Goal: Task Accomplishment & Management: Manage account settings

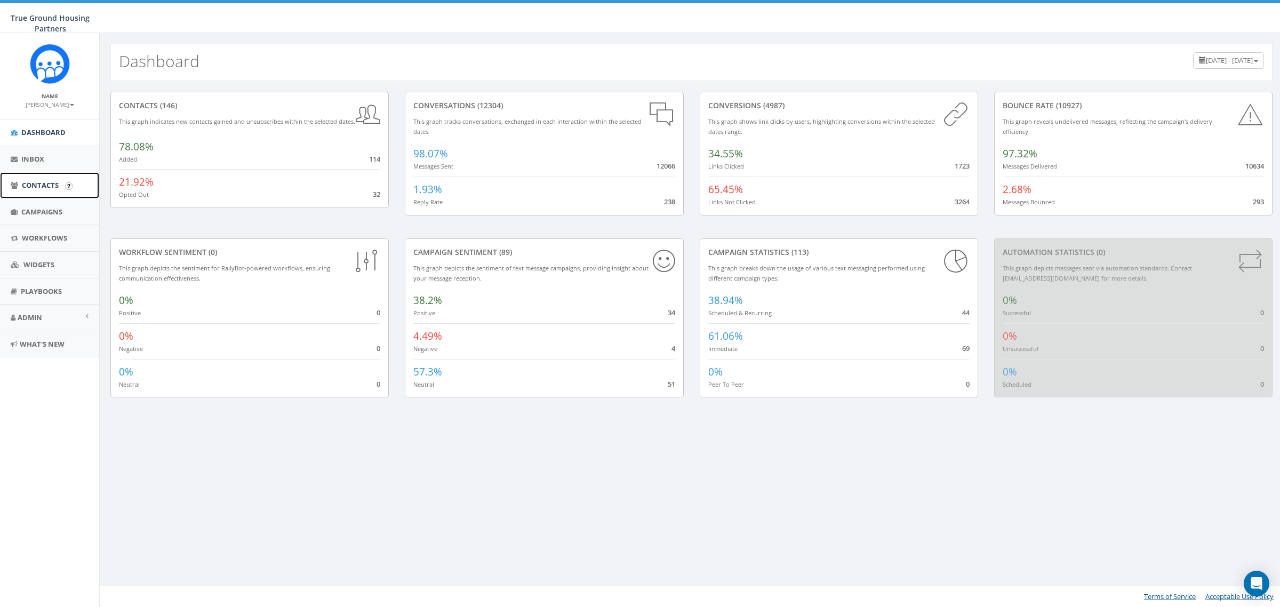
click at [35, 187] on span "Contacts" at bounding box center [40, 185] width 37 height 10
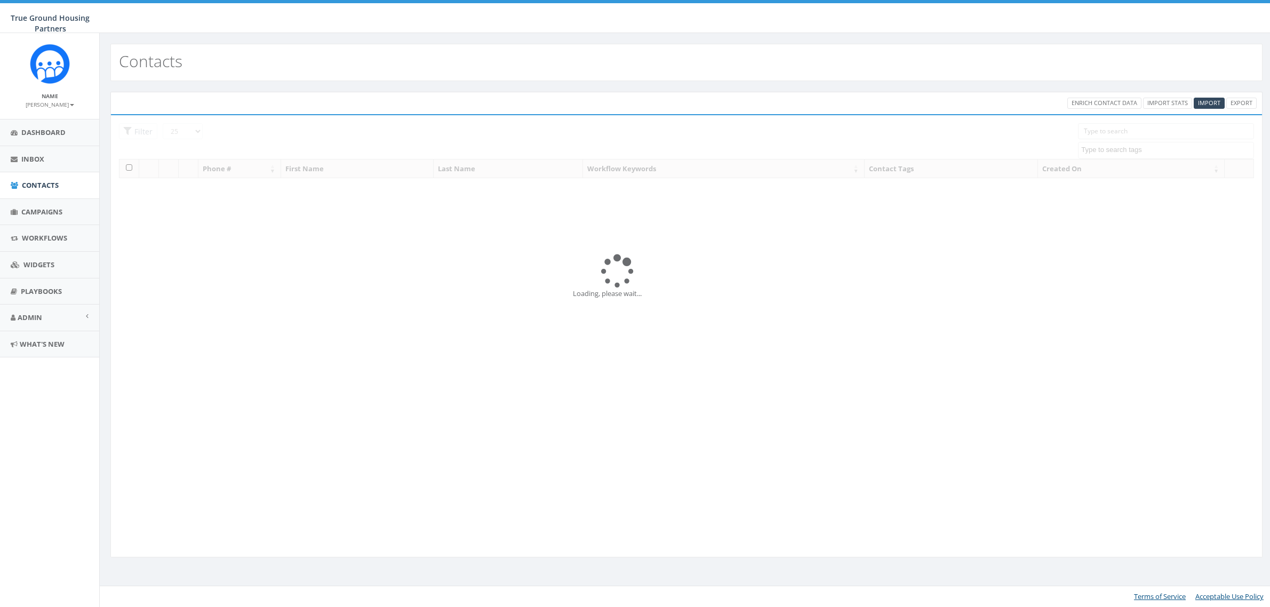
select select
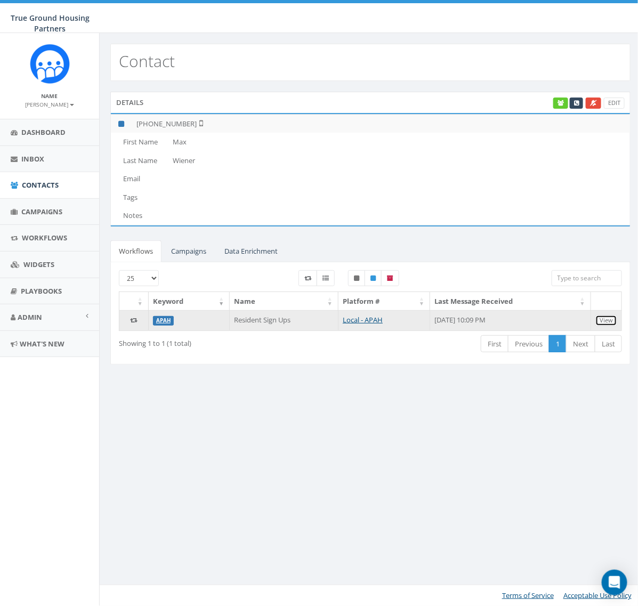
click at [608, 324] on link "View" at bounding box center [607, 320] width 22 height 11
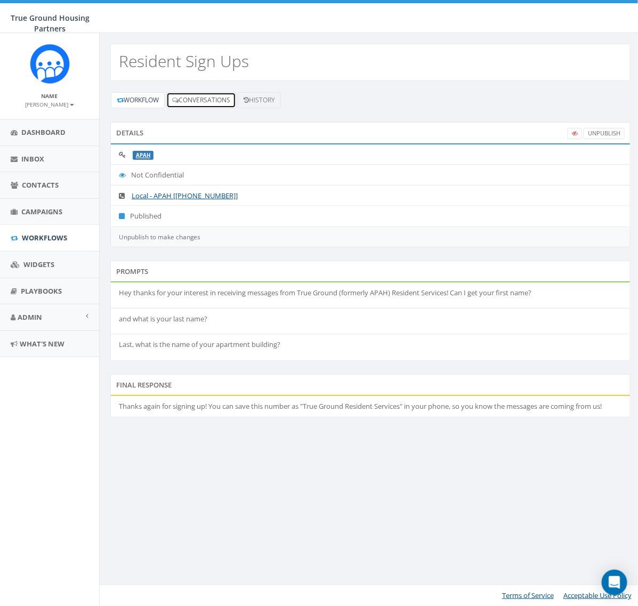
click at [211, 103] on link "Conversations" at bounding box center [201, 100] width 70 height 16
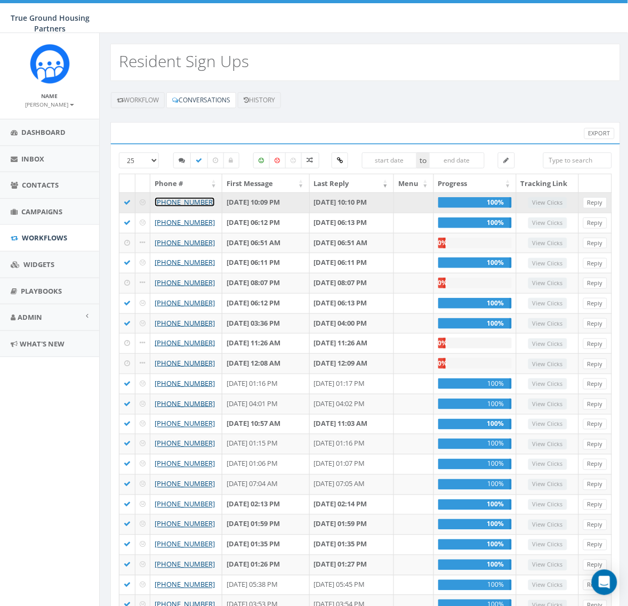
click at [186, 204] on link "+1 609-937-4272" at bounding box center [185, 202] width 60 height 10
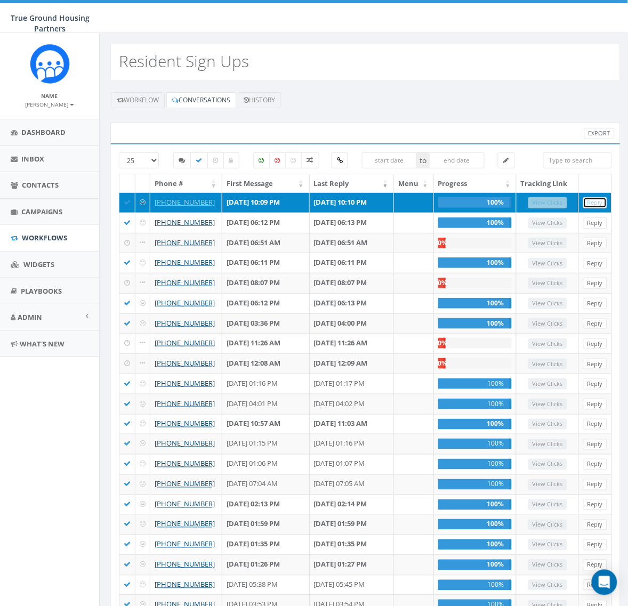
click at [598, 204] on link "Reply" at bounding box center [595, 202] width 24 height 11
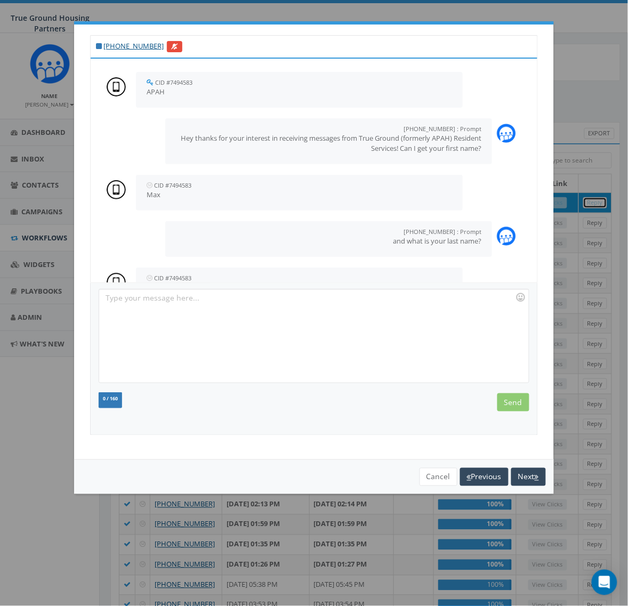
scroll to position [182, 0]
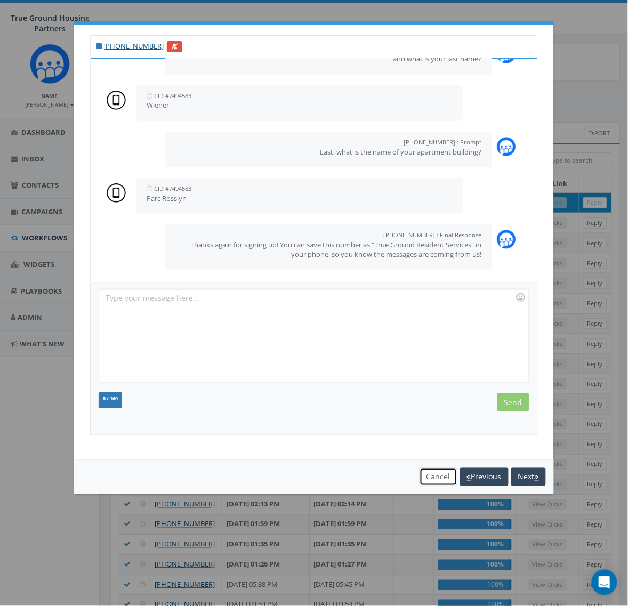
click at [437, 477] on button "Cancel" at bounding box center [439, 477] width 38 height 18
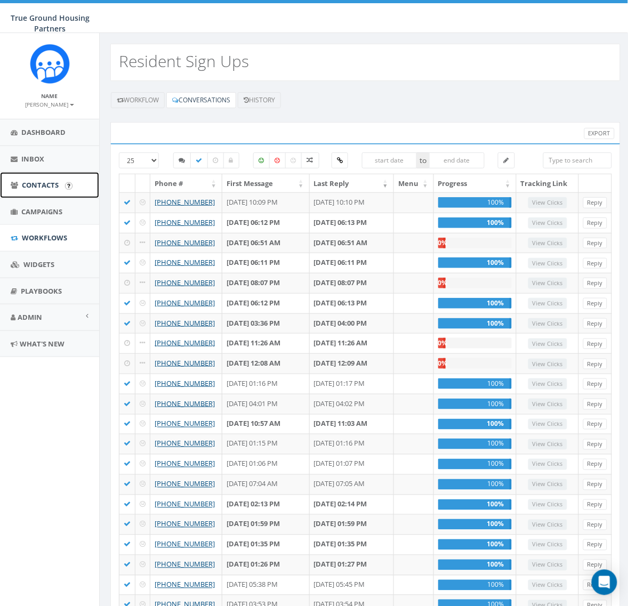
click at [35, 190] on link "Contacts" at bounding box center [49, 185] width 99 height 26
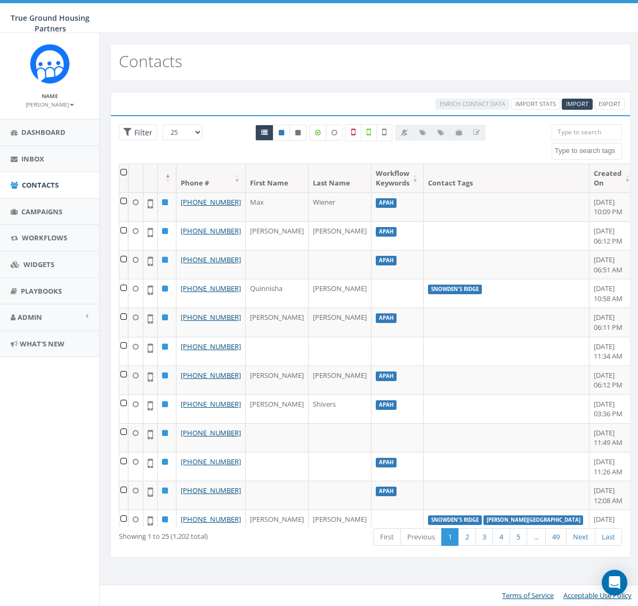
select select
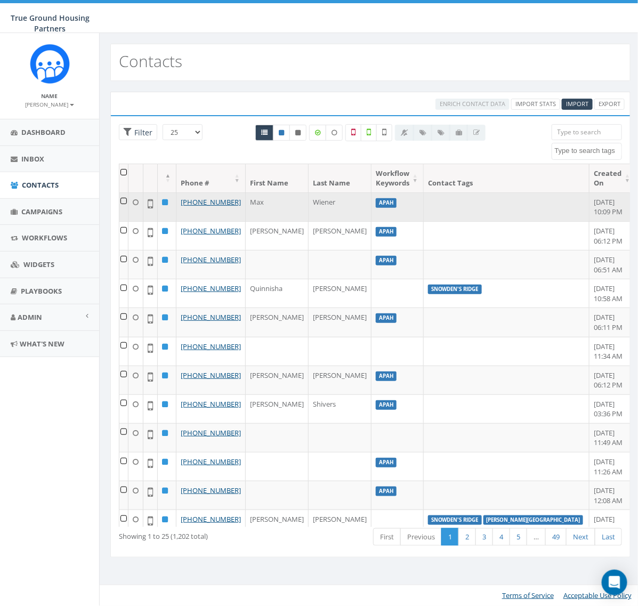
click at [124, 201] on td at bounding box center [123, 207] width 9 height 29
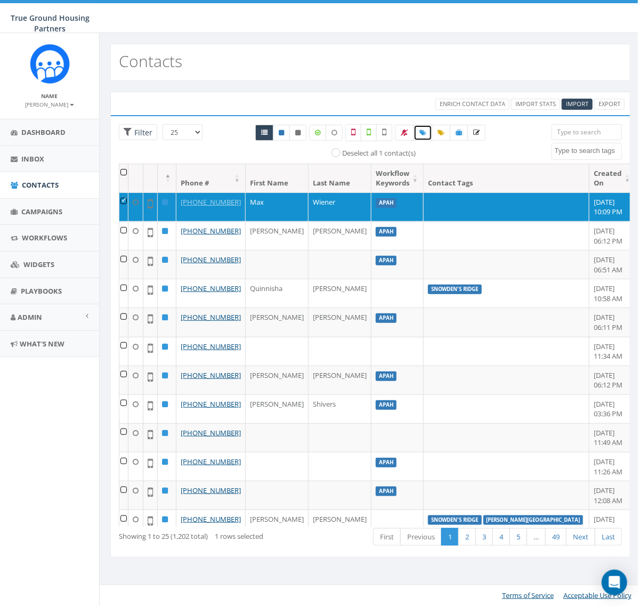
click at [423, 128] on span at bounding box center [423, 132] width 7 height 9
select select
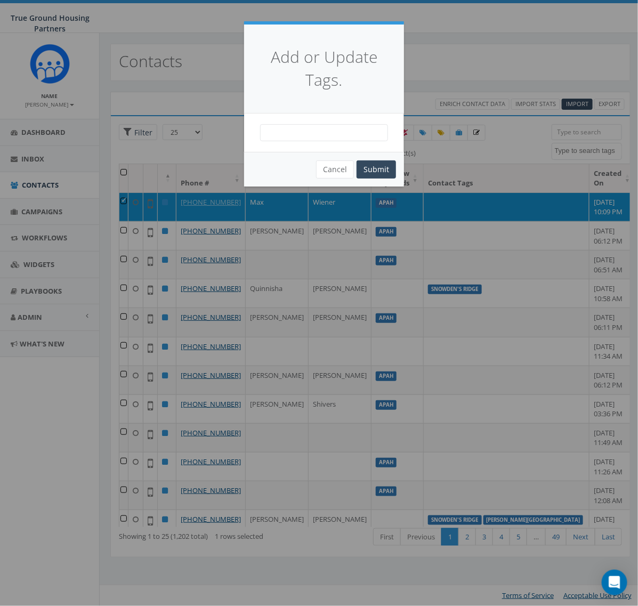
drag, startPoint x: 371, startPoint y: 138, endPoint x: 371, endPoint y: 129, distance: 9.1
click at [371, 134] on span at bounding box center [324, 132] width 128 height 17
type textarea "par"
select select "Parc Rosslyn"
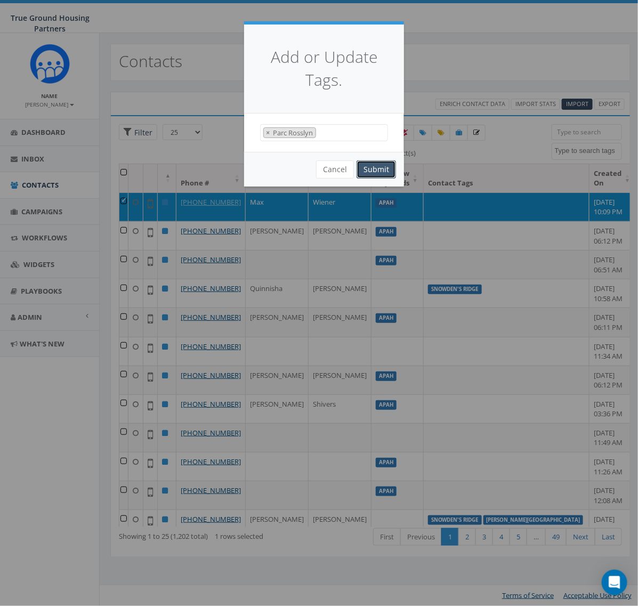
click at [374, 172] on button "Submit" at bounding box center [376, 170] width 39 height 18
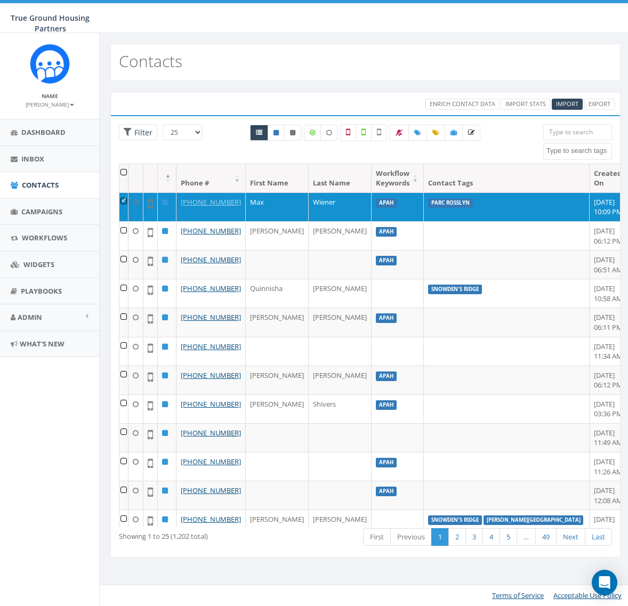
select select
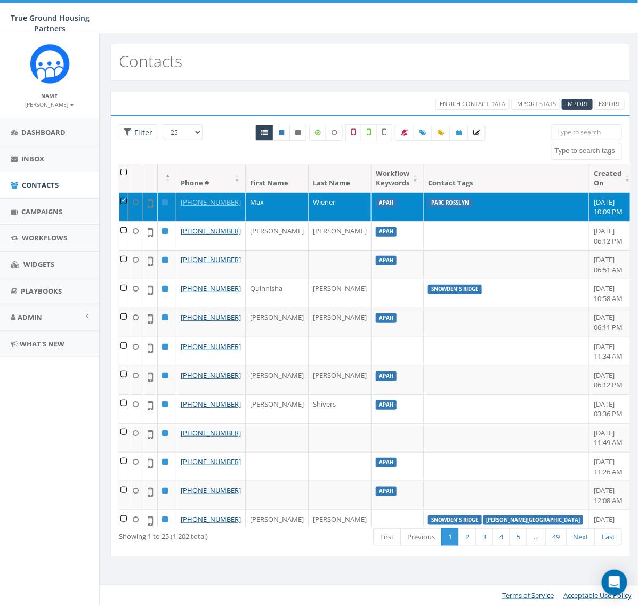
click at [127, 201] on td at bounding box center [123, 207] width 9 height 29
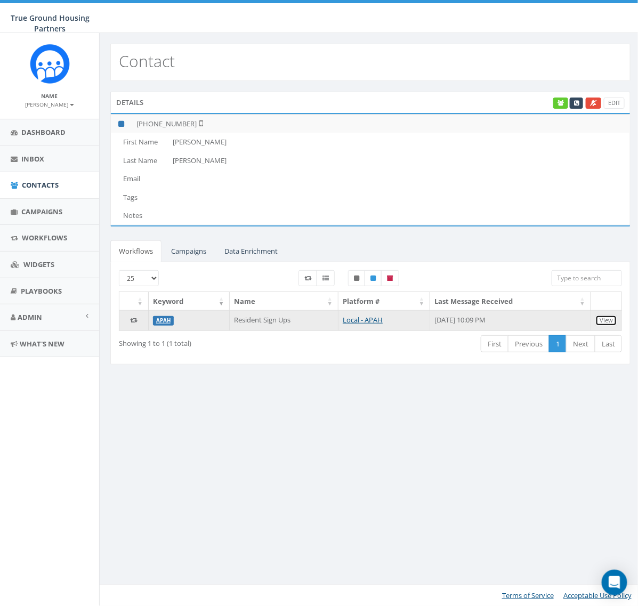
click at [603, 319] on link "View" at bounding box center [607, 320] width 22 height 11
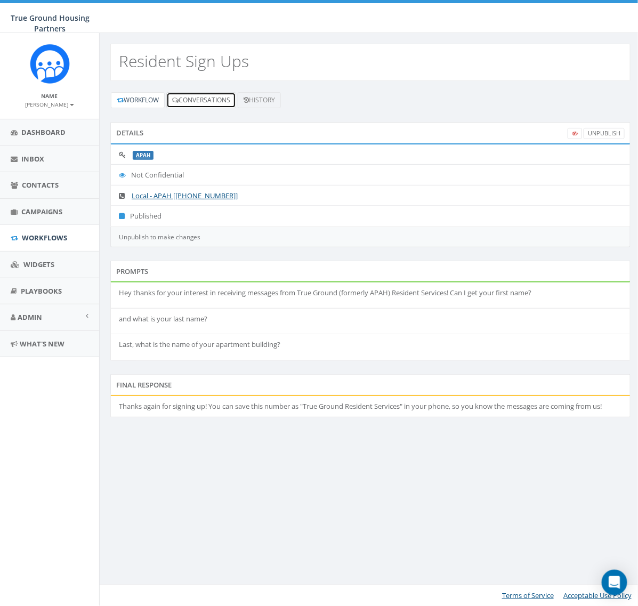
click at [217, 101] on link "Conversations" at bounding box center [201, 100] width 70 height 16
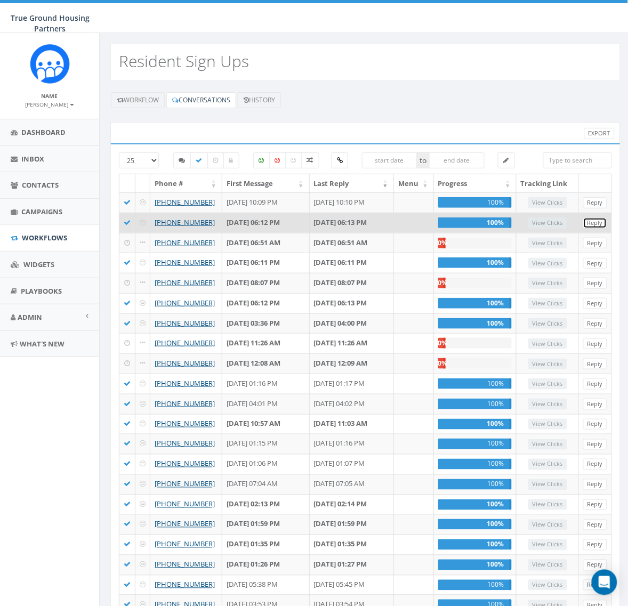
click at [598, 229] on link "Reply" at bounding box center [595, 223] width 24 height 11
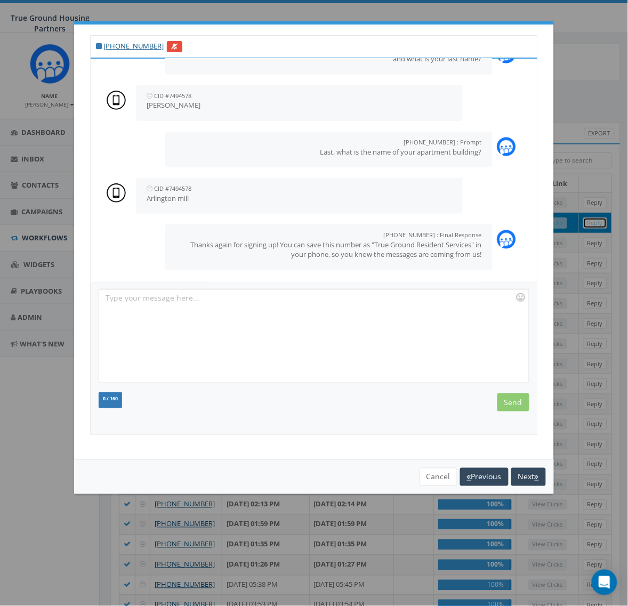
scroll to position [182, 0]
click at [430, 475] on button "Cancel" at bounding box center [439, 477] width 38 height 18
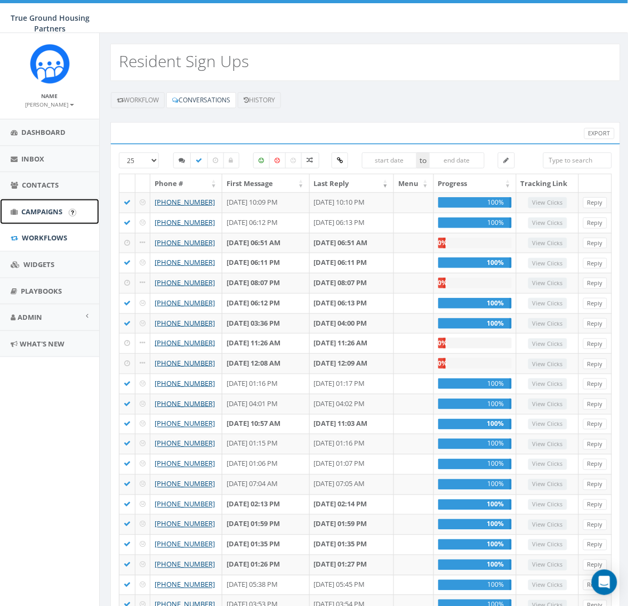
click at [27, 205] on link "Campaigns" at bounding box center [49, 212] width 99 height 26
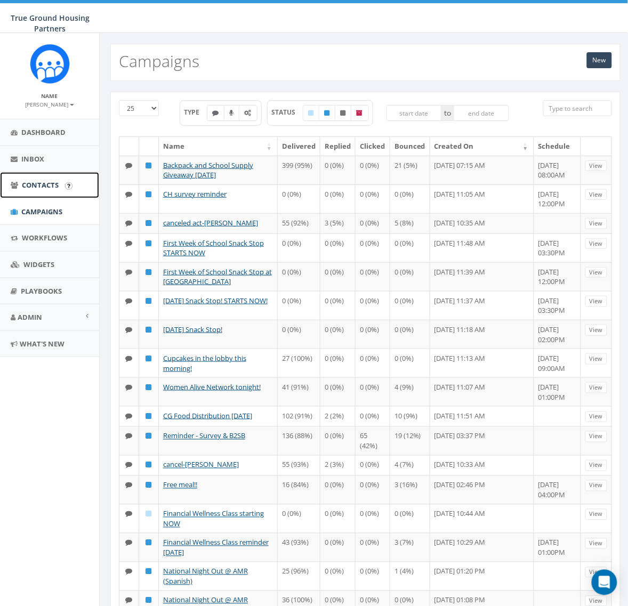
click at [46, 184] on span "Contacts" at bounding box center [40, 185] width 37 height 10
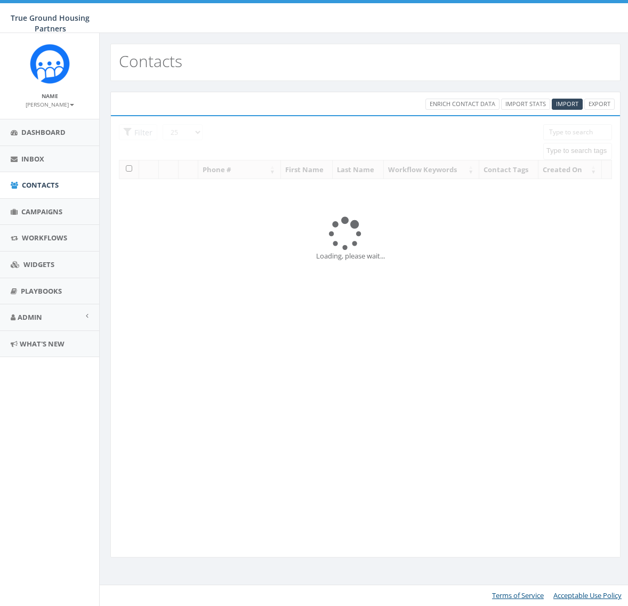
select select
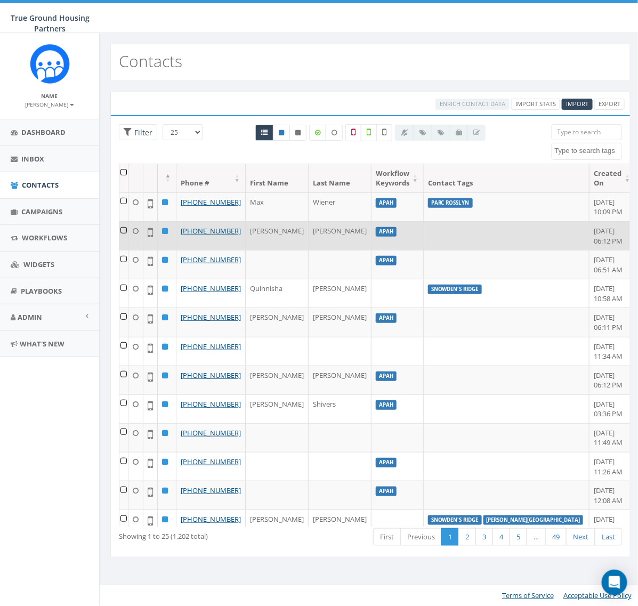
click at [123, 242] on td at bounding box center [123, 235] width 9 height 29
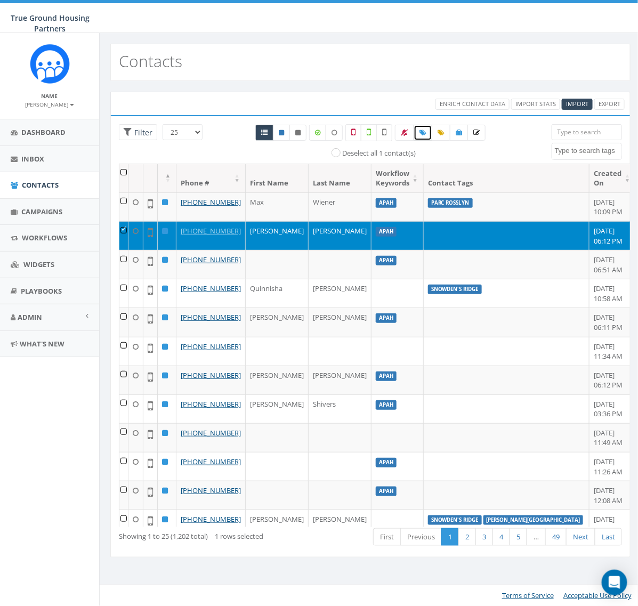
click at [430, 134] on link at bounding box center [423, 133] width 19 height 16
select select
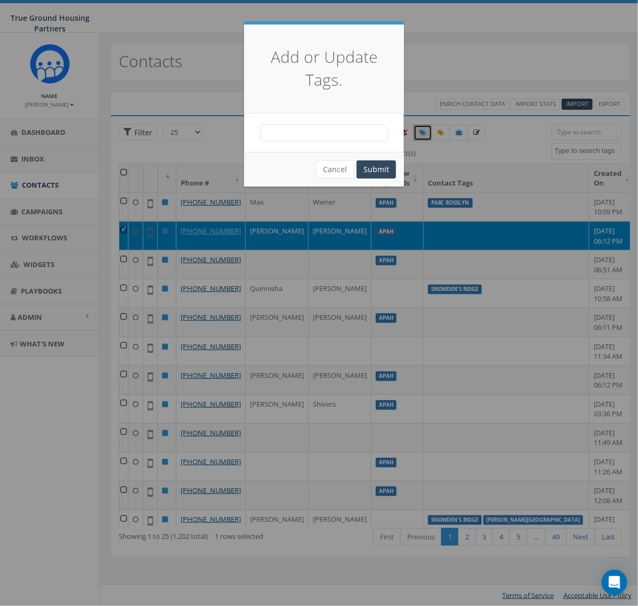
click at [337, 131] on span at bounding box center [324, 132] width 128 height 17
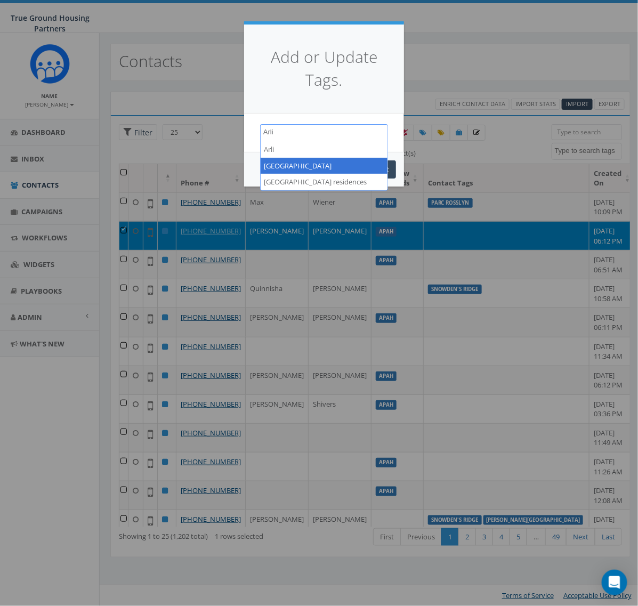
type textarea "Arli"
select select "[GEOGRAPHIC_DATA]"
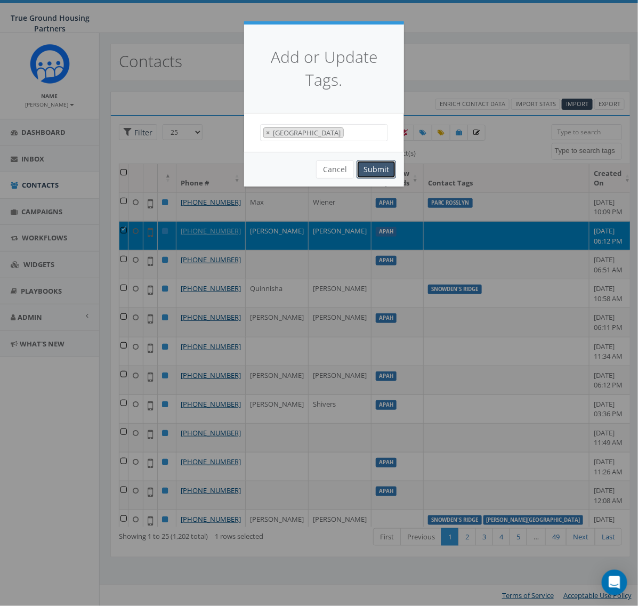
click at [363, 166] on button "Submit" at bounding box center [376, 170] width 39 height 18
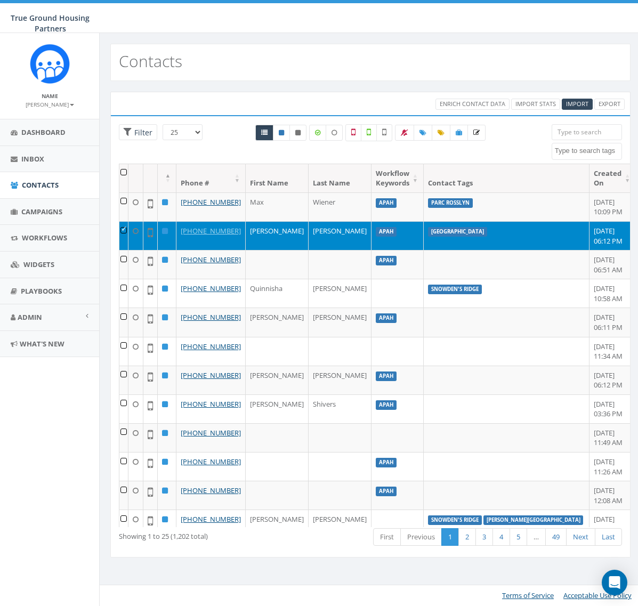
select select
click at [128, 235] on td at bounding box center [123, 235] width 9 height 29
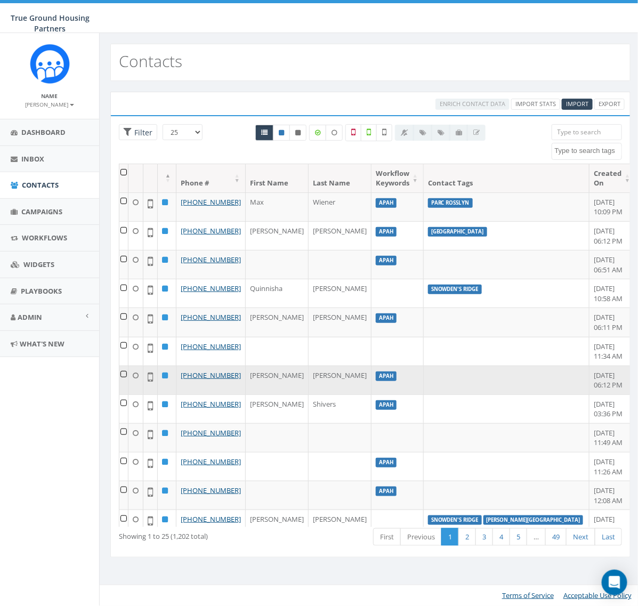
click at [129, 395] on td at bounding box center [123, 380] width 9 height 29
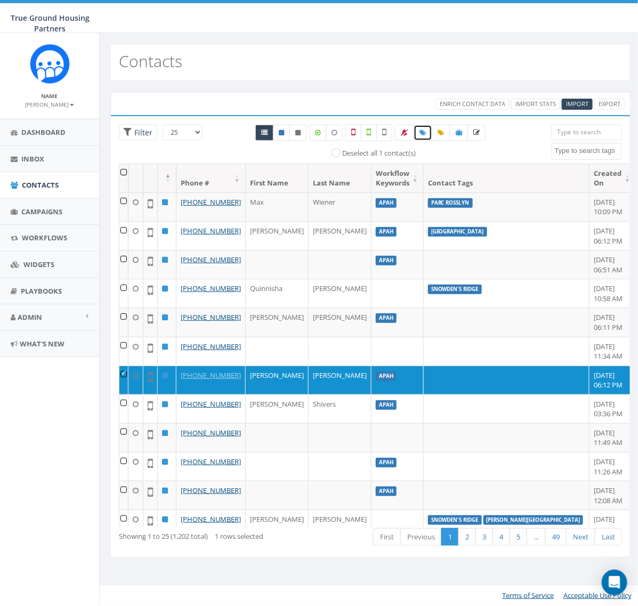
click at [427, 132] on icon at bounding box center [423, 133] width 7 height 6
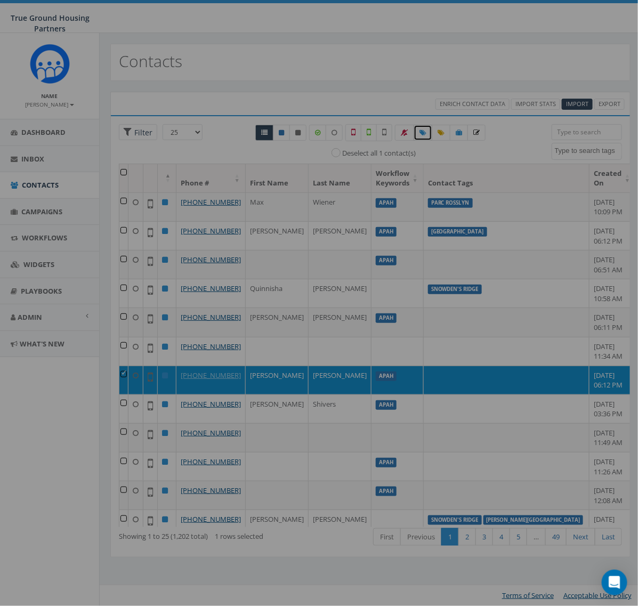
select select
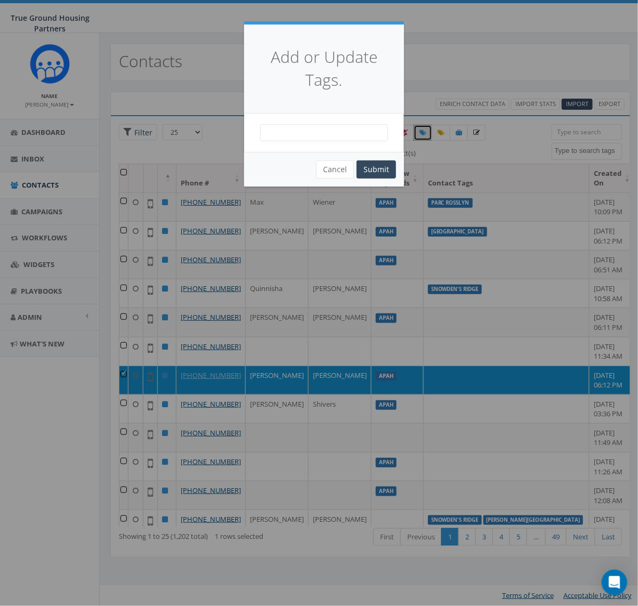
click at [314, 129] on span at bounding box center [324, 132] width 128 height 17
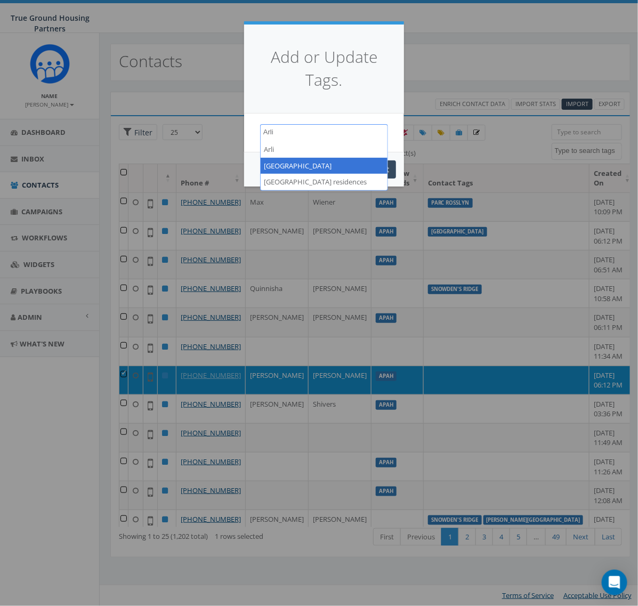
type textarea "Arli"
select select "Arlington Mill"
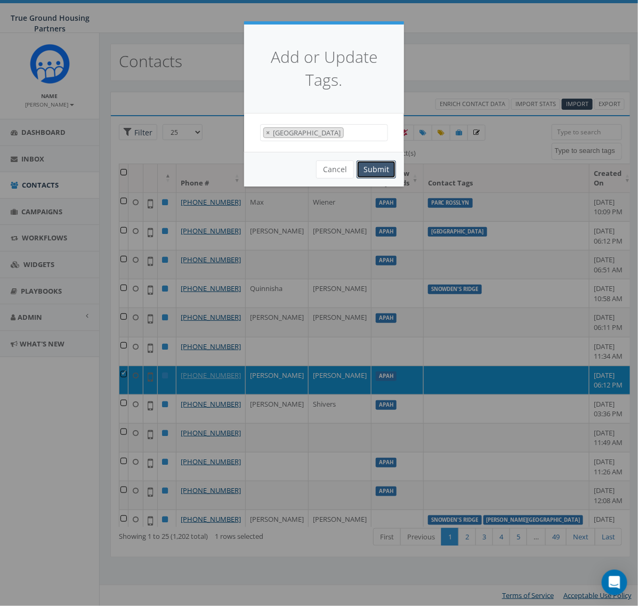
click at [379, 167] on button "Submit" at bounding box center [376, 170] width 39 height 18
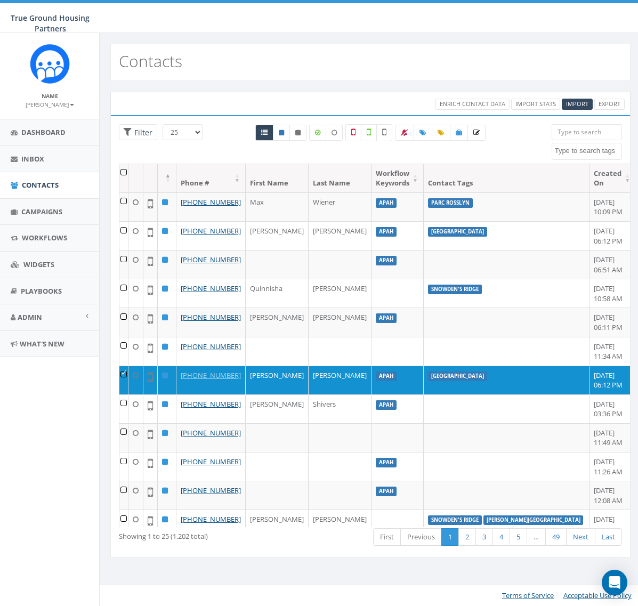
select select
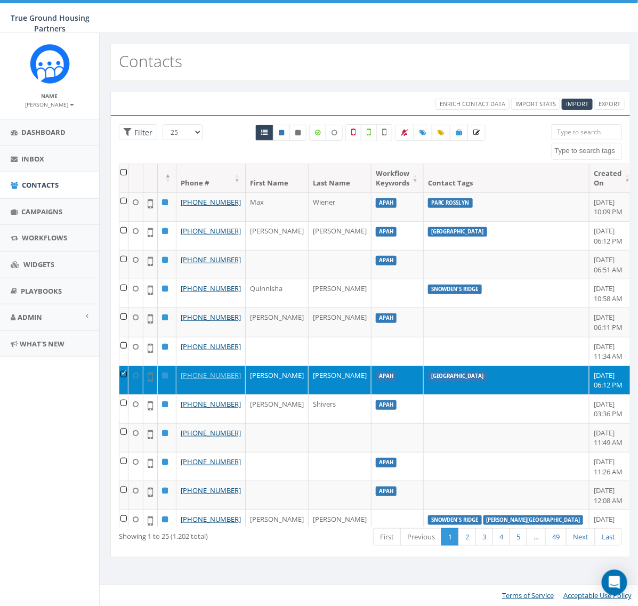
click at [128, 395] on td at bounding box center [123, 380] width 9 height 29
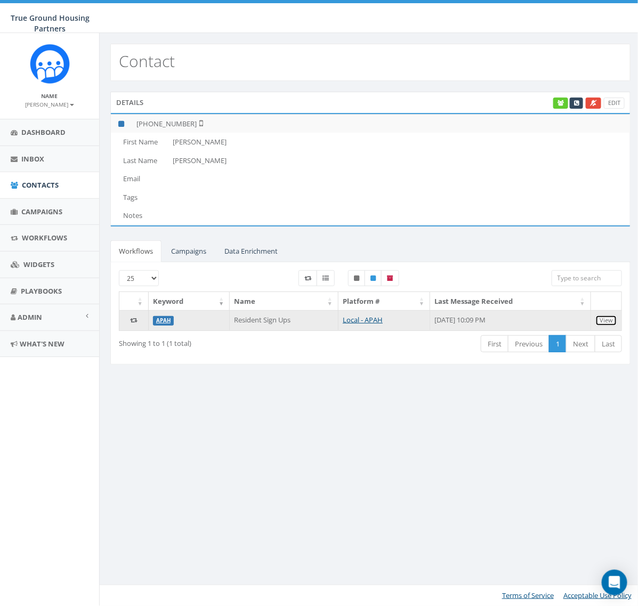
click at [610, 323] on link "View" at bounding box center [607, 320] width 22 height 11
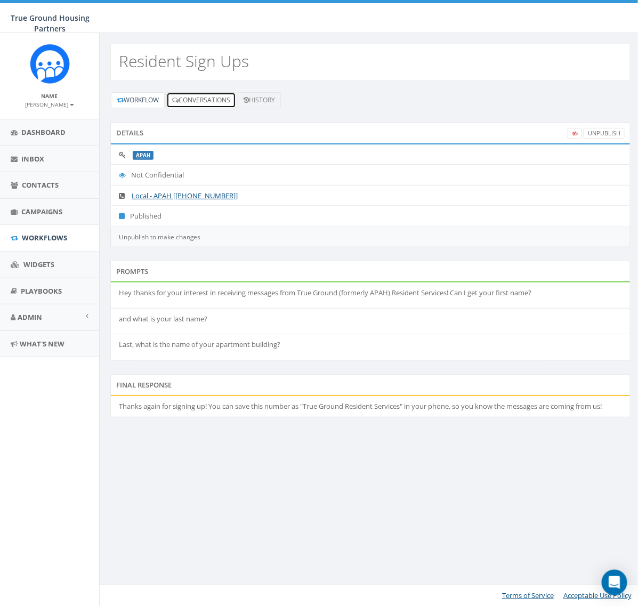
click at [216, 99] on link "Conversations" at bounding box center [201, 100] width 70 height 16
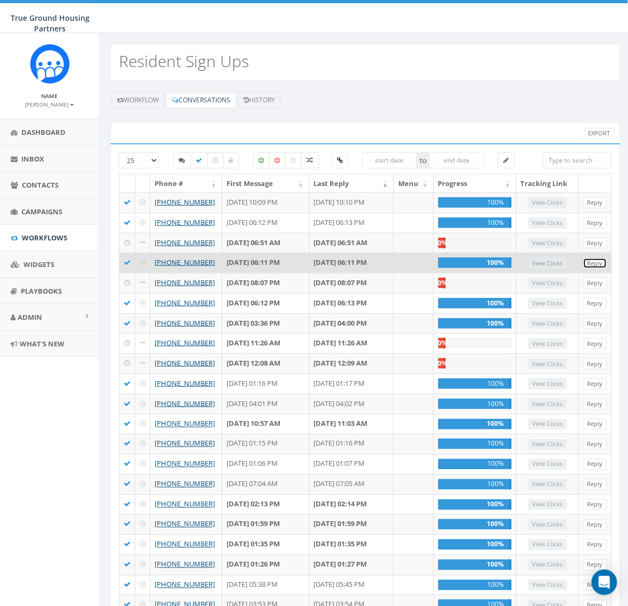
click at [596, 269] on link "Reply" at bounding box center [595, 263] width 24 height 11
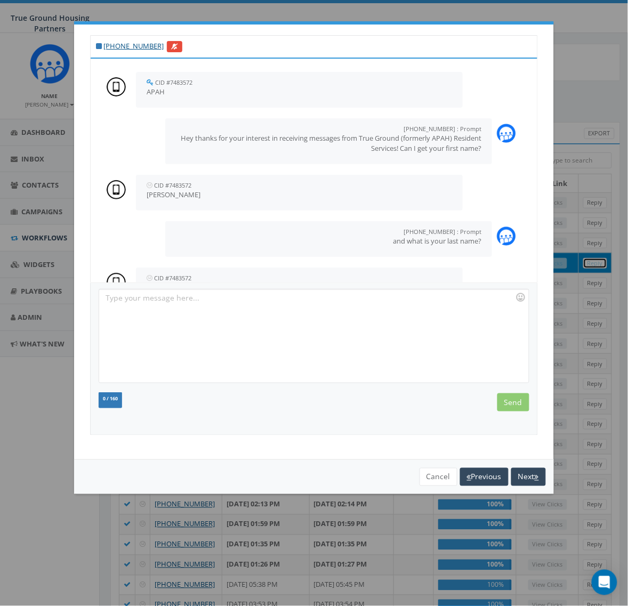
scroll to position [182, 0]
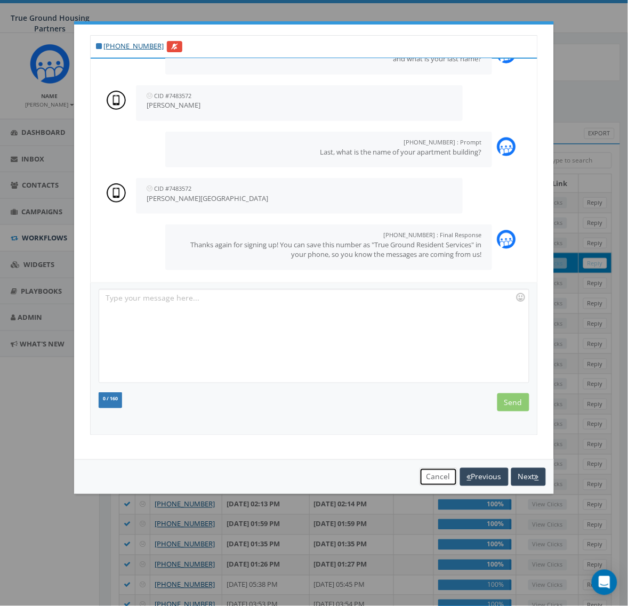
click at [435, 473] on button "Cancel" at bounding box center [439, 477] width 38 height 18
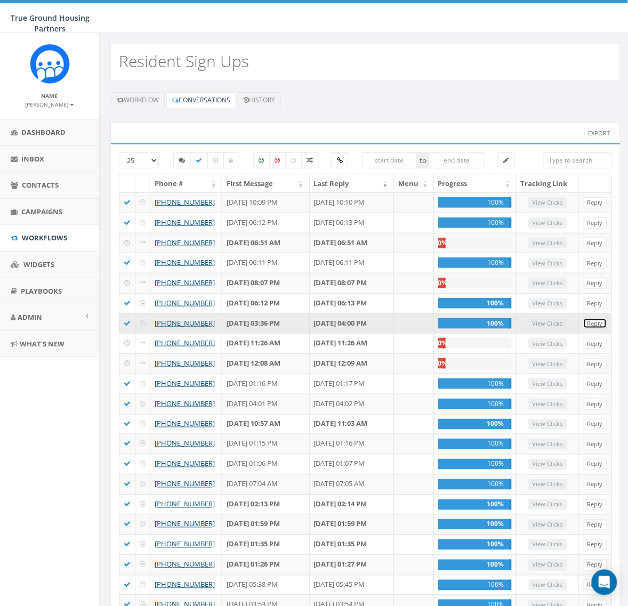
click at [596, 330] on link "Reply" at bounding box center [595, 323] width 24 height 11
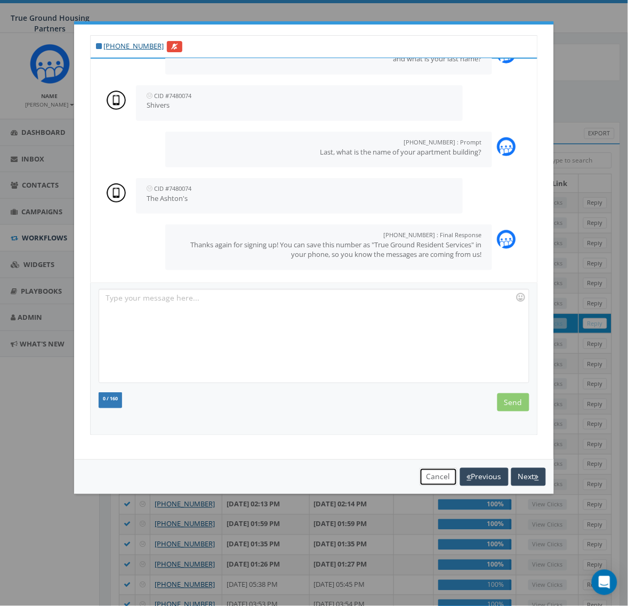
click at [438, 472] on button "Cancel" at bounding box center [439, 477] width 38 height 18
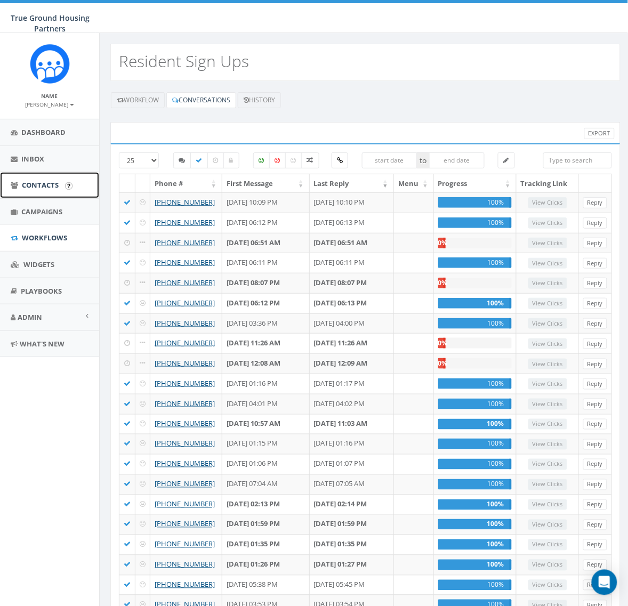
click at [38, 188] on span "Contacts" at bounding box center [40, 185] width 37 height 10
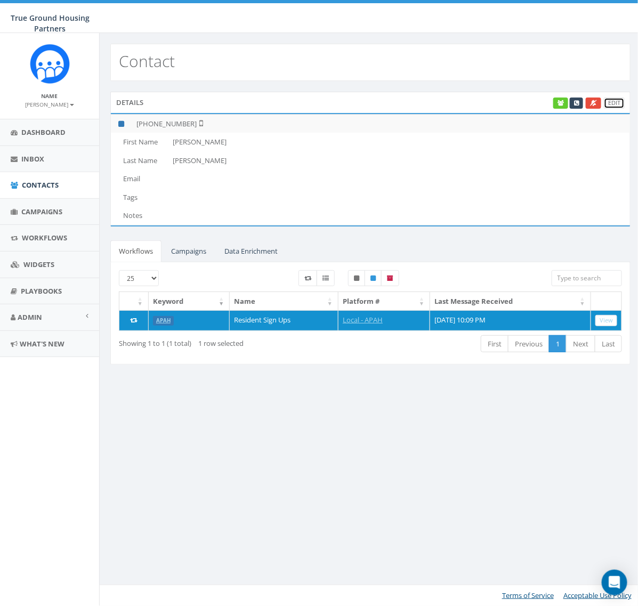
click at [620, 106] on link "Edit" at bounding box center [614, 103] width 21 height 11
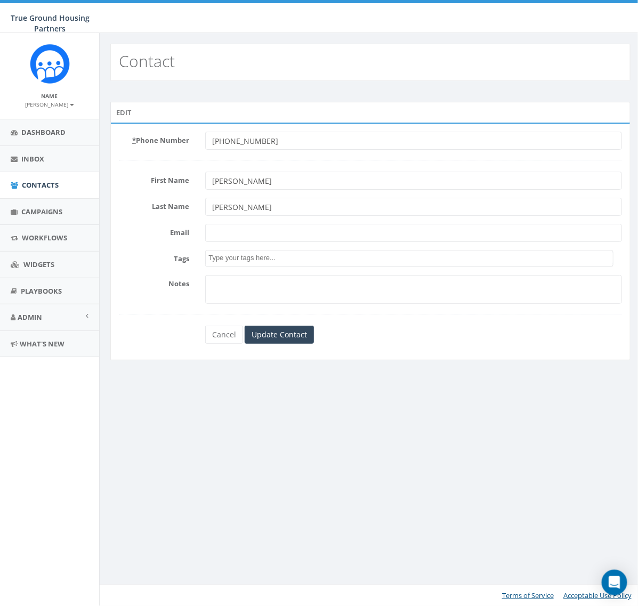
click at [291, 254] on textarea "Search" at bounding box center [411, 258] width 405 height 10
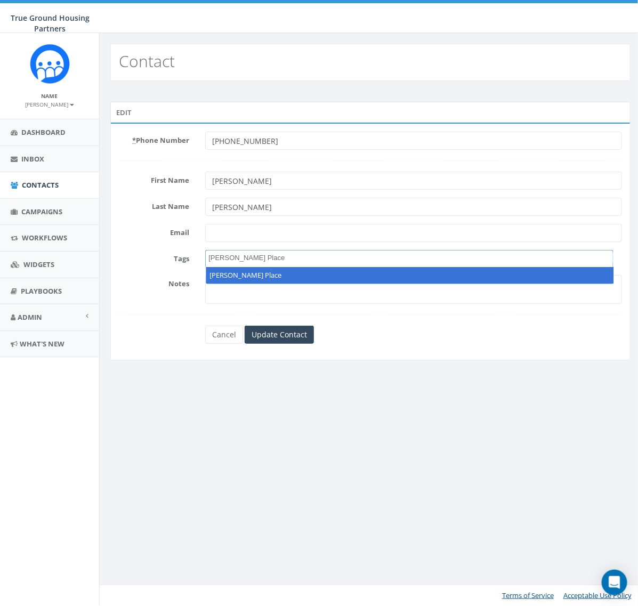
type textarea "[PERSON_NAME] Place"
select select "[PERSON_NAME] Place"
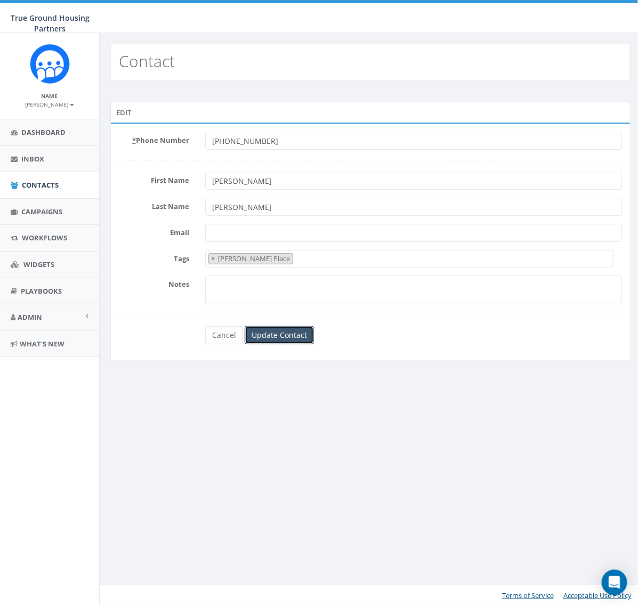
click at [251, 344] on input "Update Contact" at bounding box center [279, 335] width 69 height 18
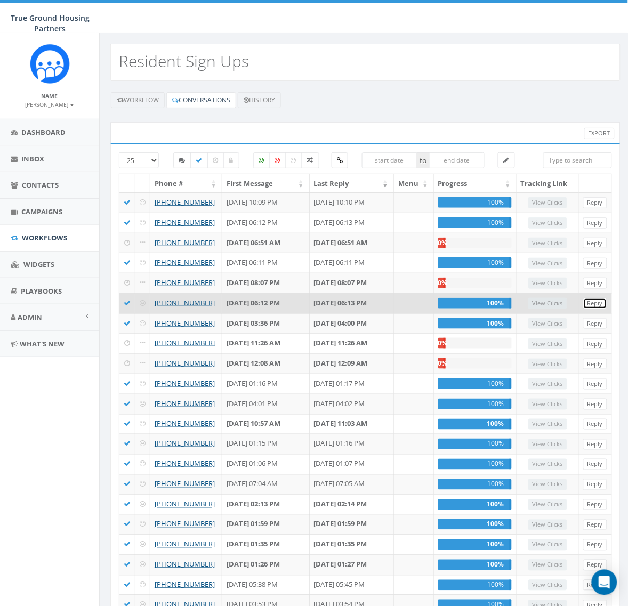
click at [597, 309] on link "Reply" at bounding box center [595, 303] width 24 height 11
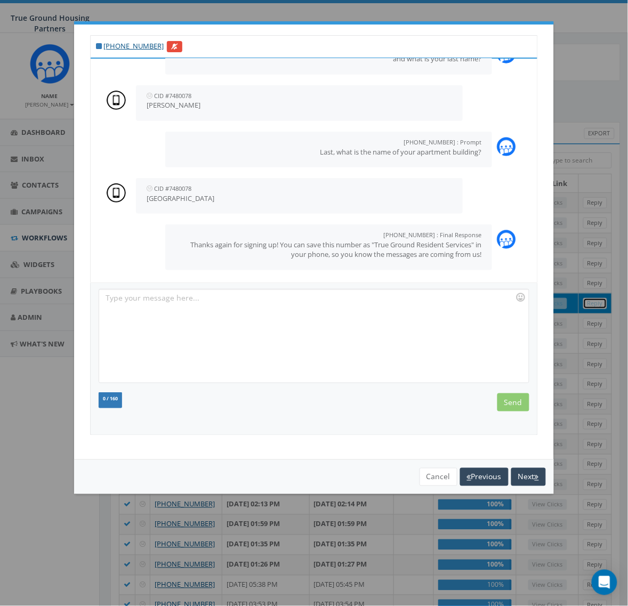
scroll to position [182, 0]
click at [117, 43] on link "[PHONE_NUMBER]" at bounding box center [133, 46] width 60 height 10
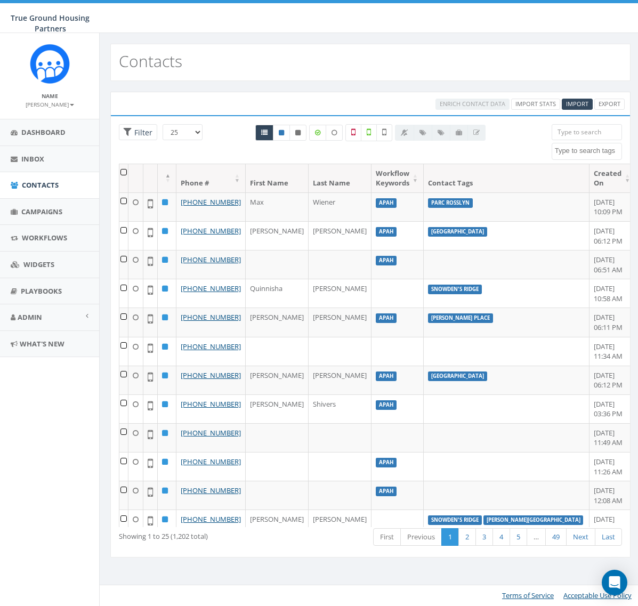
select select
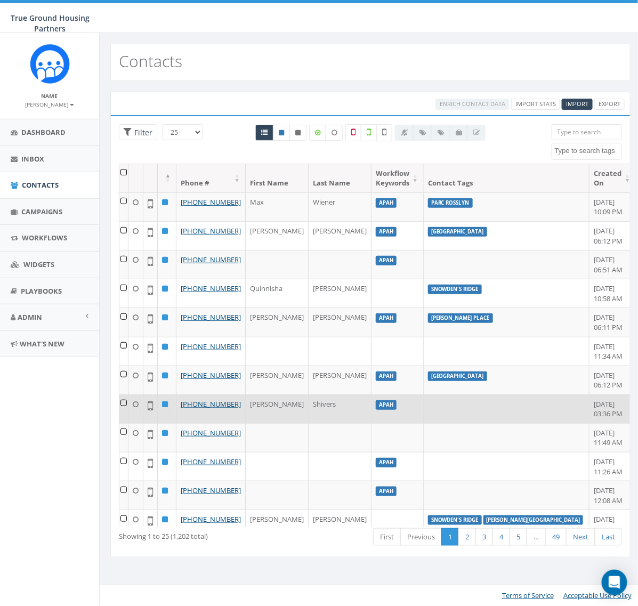
click at [129, 423] on td at bounding box center [123, 409] width 9 height 29
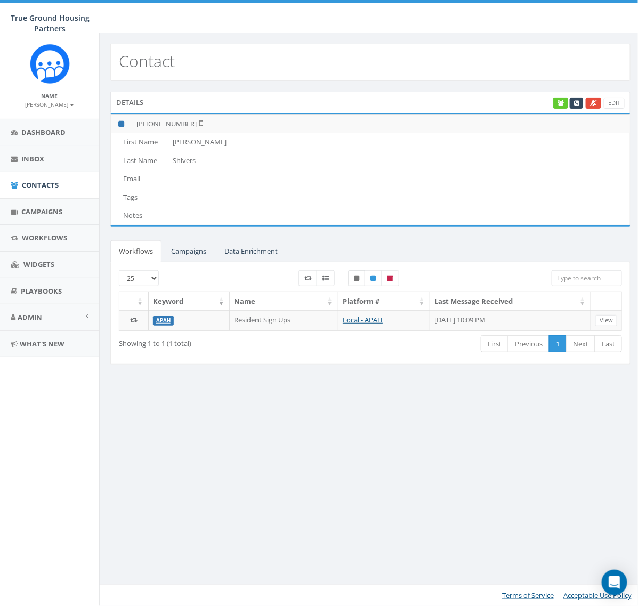
click at [357, 278] on icon at bounding box center [356, 278] width 5 height 6
checkbox input "true"
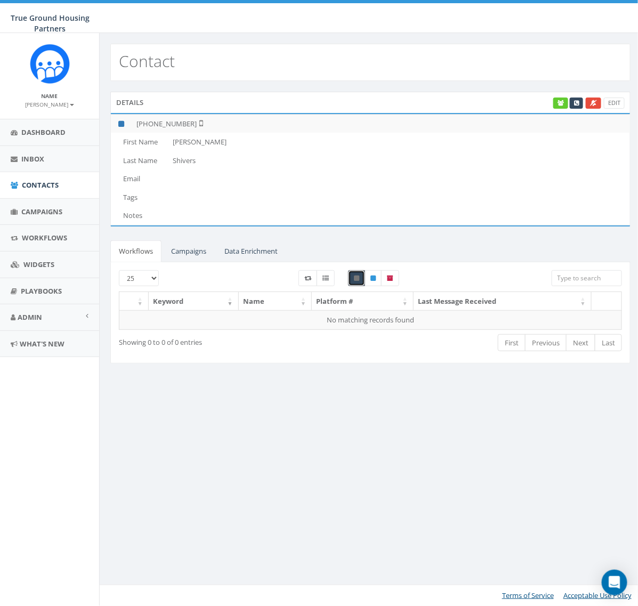
click at [378, 435] on div "Contact Details Edit [PHONE_NUMBER] First Name [PERSON_NAME] Last Name [PERSON_…" at bounding box center [370, 319] width 542 height 573
click at [39, 136] on span "Dashboard" at bounding box center [43, 132] width 44 height 10
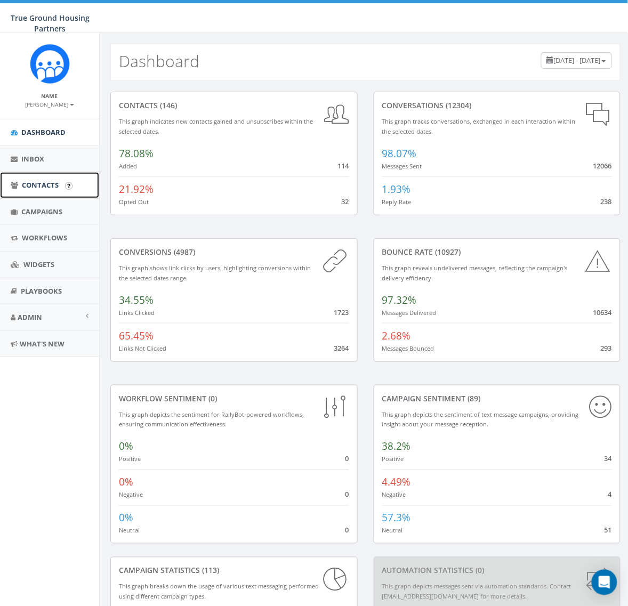
click at [24, 185] on span "Contacts" at bounding box center [40, 185] width 37 height 10
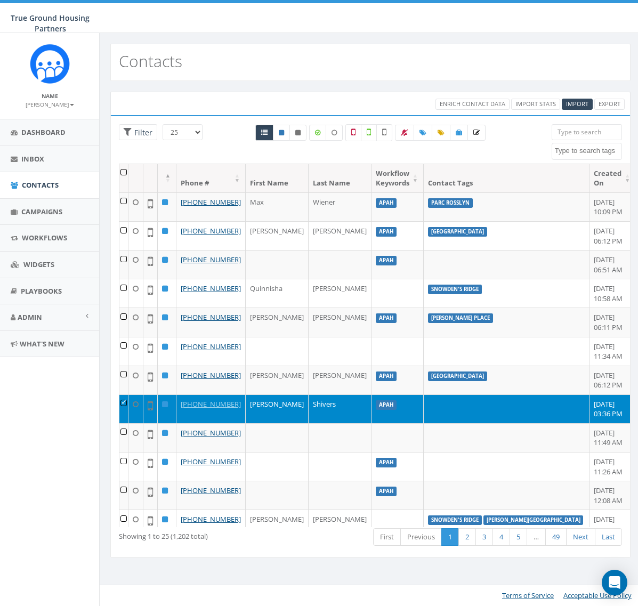
select select
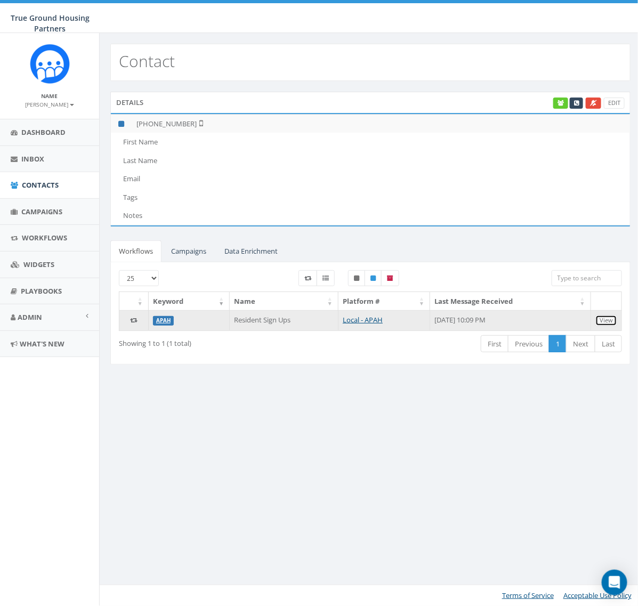
click at [614, 323] on link "View" at bounding box center [607, 320] width 22 height 11
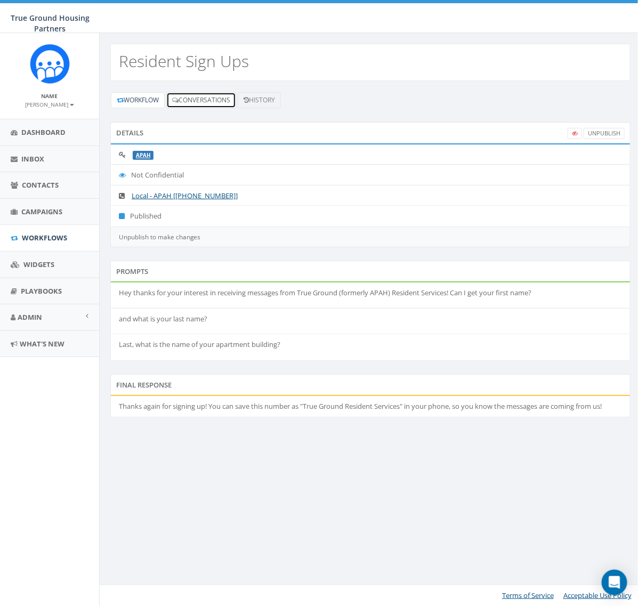
click at [220, 92] on link "Conversations" at bounding box center [201, 100] width 70 height 16
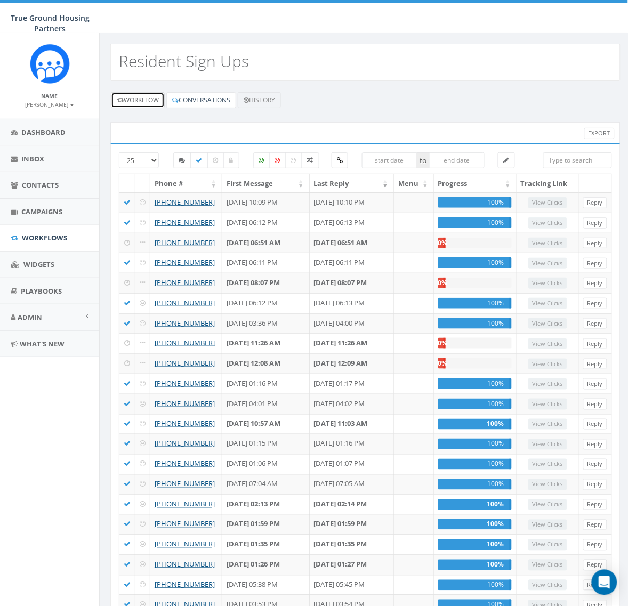
click at [132, 98] on link "Workflow" at bounding box center [138, 100] width 54 height 16
click at [44, 177] on link "Contacts" at bounding box center [49, 185] width 99 height 26
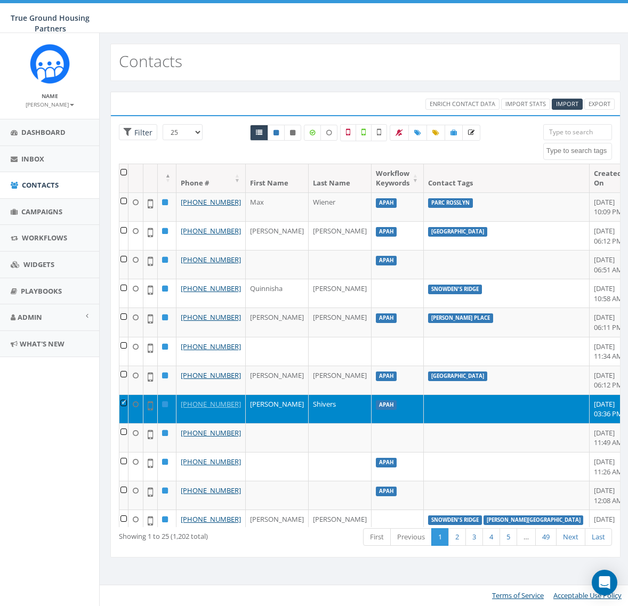
select select
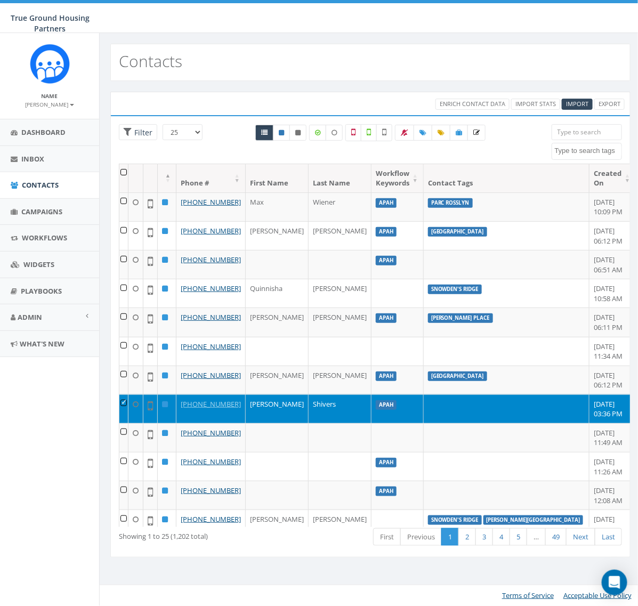
click at [128, 423] on td at bounding box center [123, 409] width 9 height 29
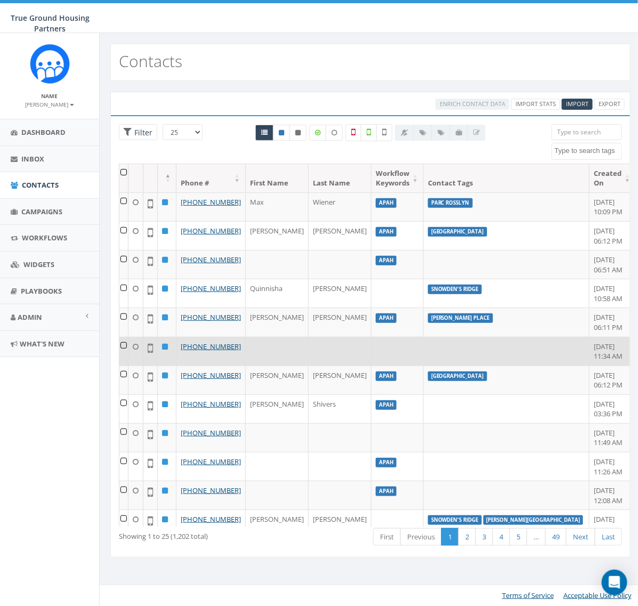
click at [128, 366] on td at bounding box center [123, 351] width 9 height 29
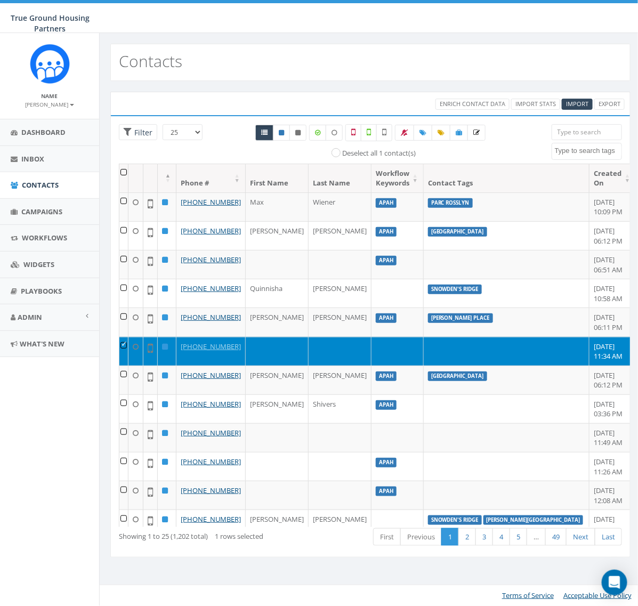
click at [124, 366] on td at bounding box center [123, 351] width 9 height 29
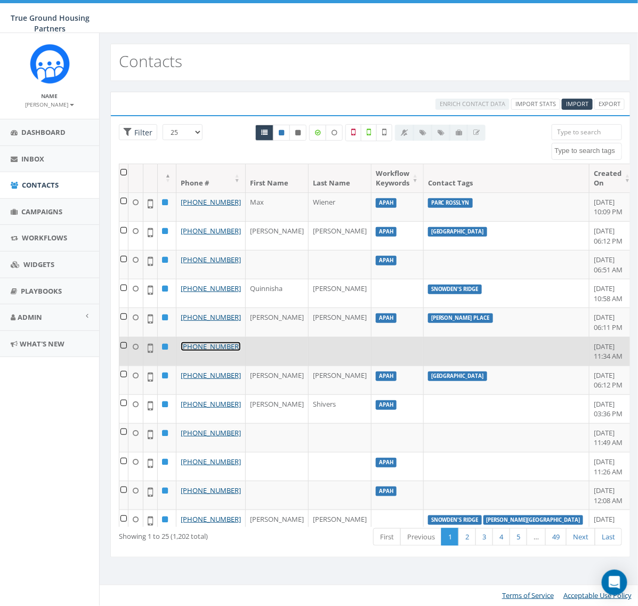
click at [241, 351] on link "+1 703-231-9240" at bounding box center [211, 347] width 60 height 10
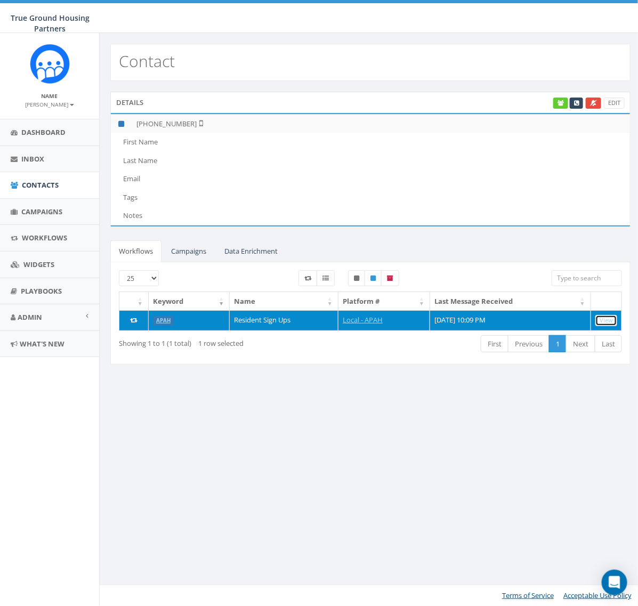
click at [604, 323] on link "View" at bounding box center [607, 320] width 22 height 11
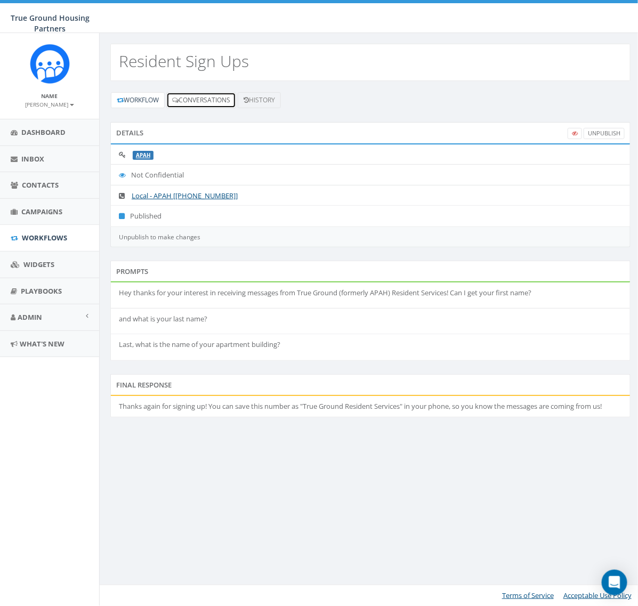
click at [199, 100] on link "Conversations" at bounding box center [201, 100] width 70 height 16
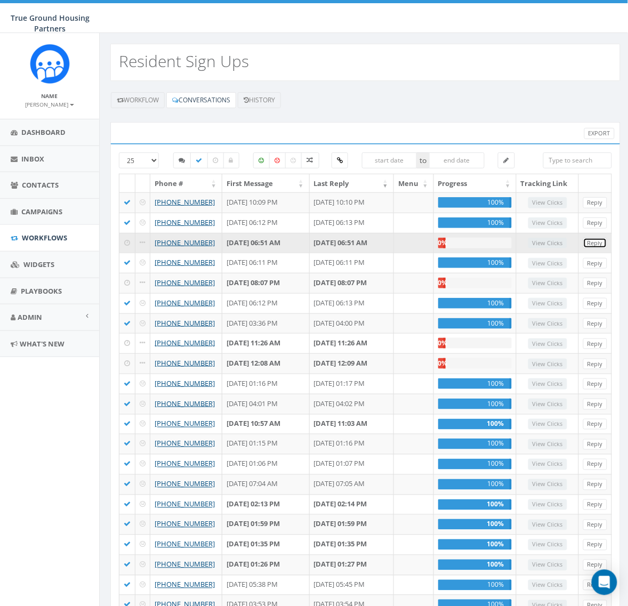
click at [595, 249] on link "Reply" at bounding box center [595, 243] width 24 height 11
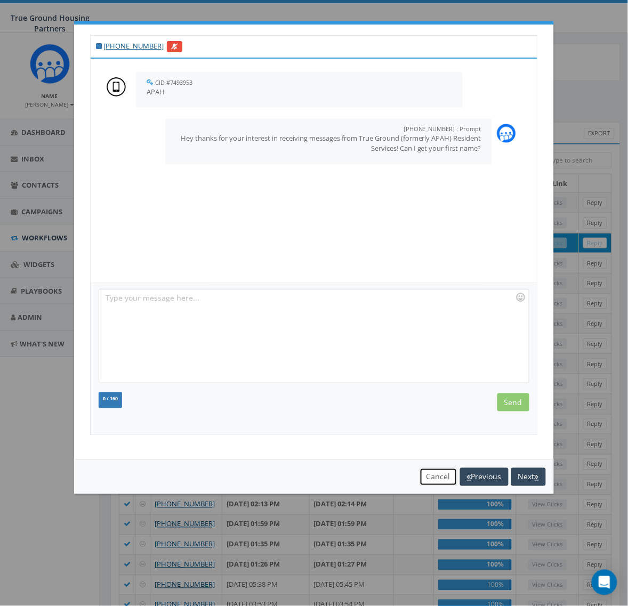
click at [439, 479] on button "Cancel" at bounding box center [439, 477] width 38 height 18
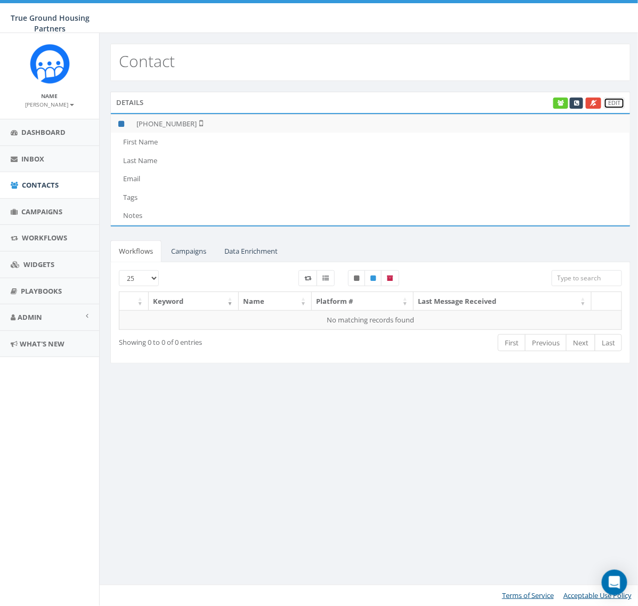
click at [614, 105] on link "Edit" at bounding box center [614, 103] width 21 height 11
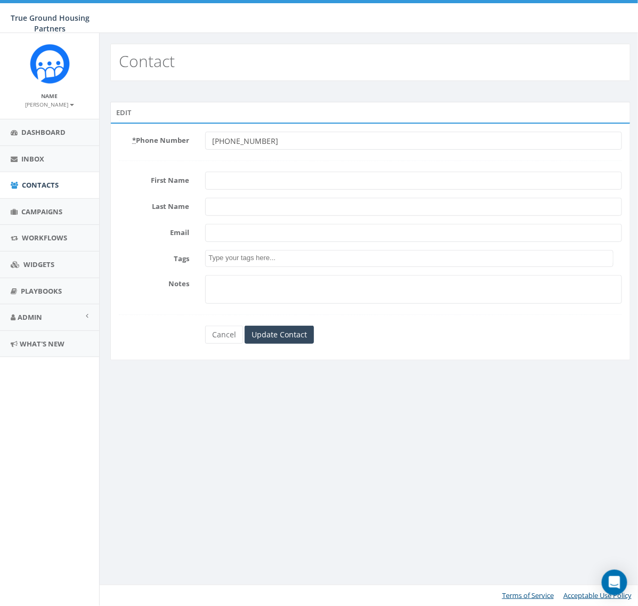
click at [289, 184] on input "First Name" at bounding box center [413, 181] width 417 height 18
type input "Hector"
type input "Ramirez"
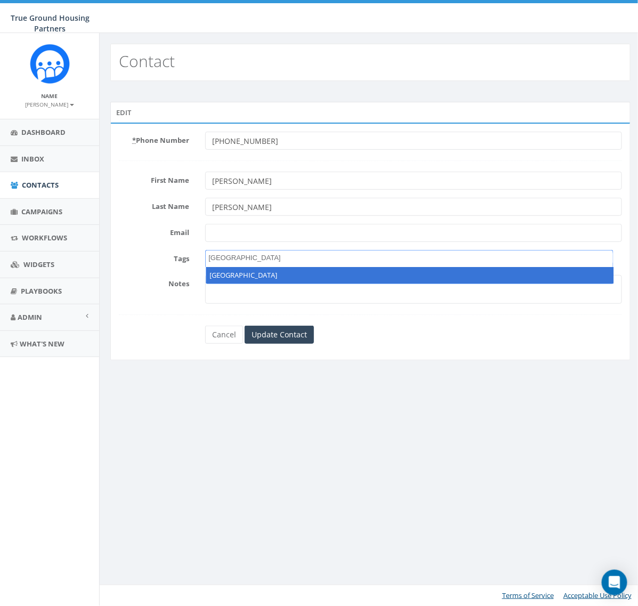
type textarea "Arna Valley View"
select select "Arna Valley View"
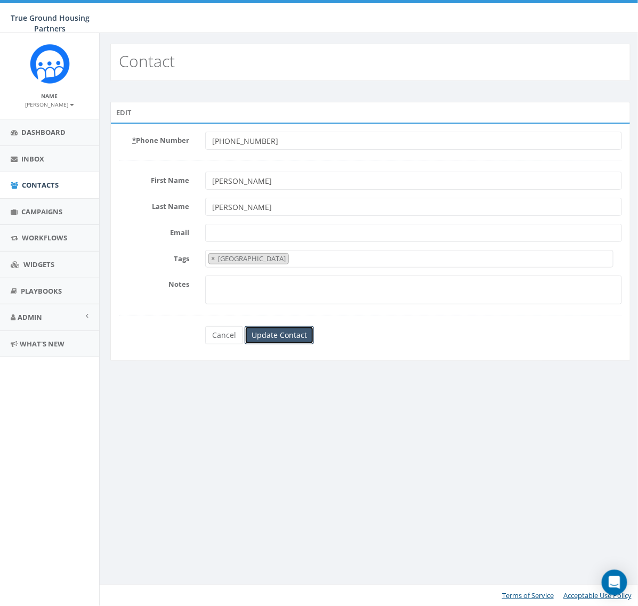
click at [297, 331] on input "Update Contact" at bounding box center [279, 335] width 69 height 18
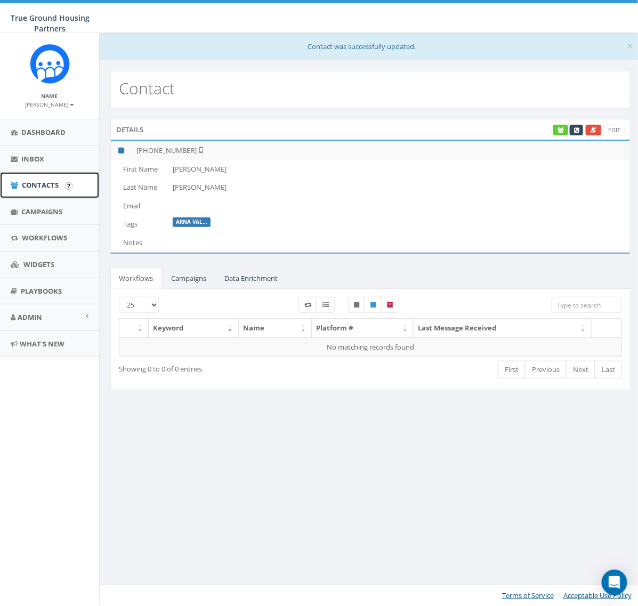
click at [51, 183] on span "Contacts" at bounding box center [40, 185] width 37 height 10
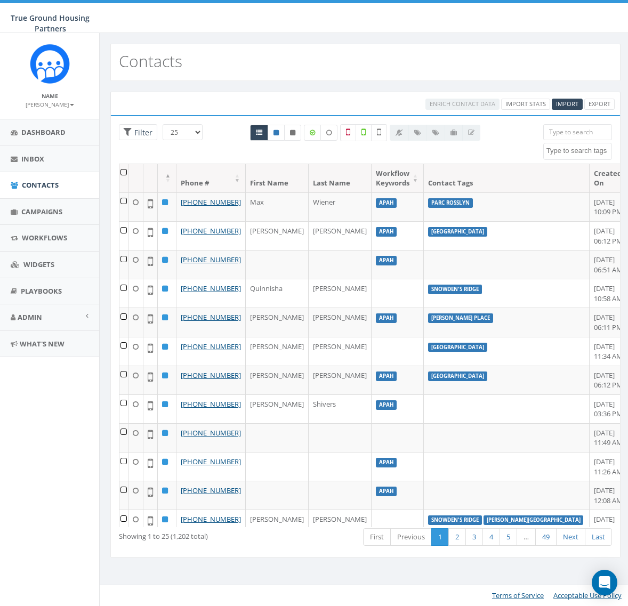
select select
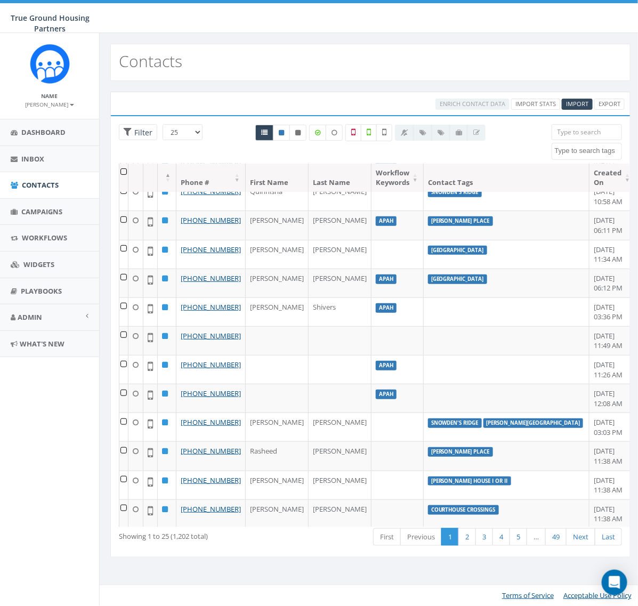
scroll to position [107, 0]
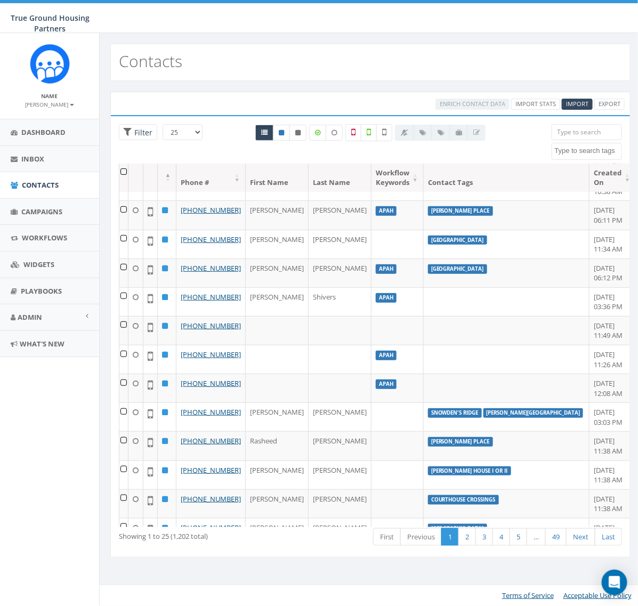
drag, startPoint x: 616, startPoint y: 293, endPoint x: 614, endPoint y: 305, distance: 11.9
click at [614, 305] on div "Phone # First Name Last Name Workflow Keywords Contact Tags Created On +1 609-9…" at bounding box center [370, 346] width 519 height 364
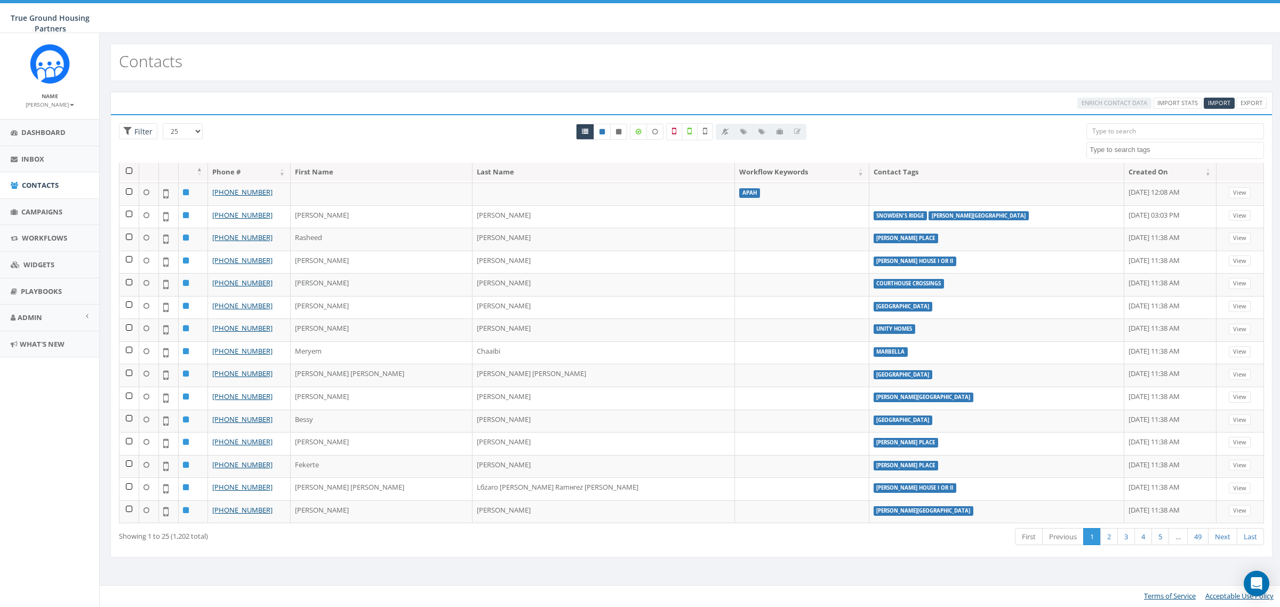
scroll to position [219, 0]
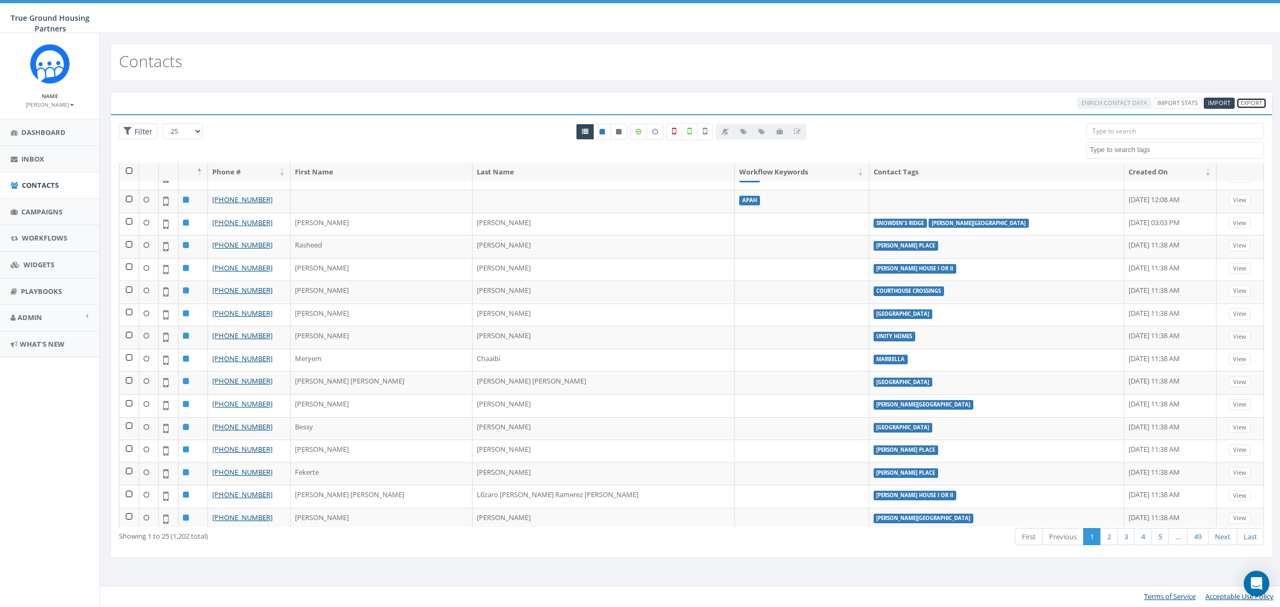
click at [628, 103] on link "Export" at bounding box center [1251, 103] width 30 height 11
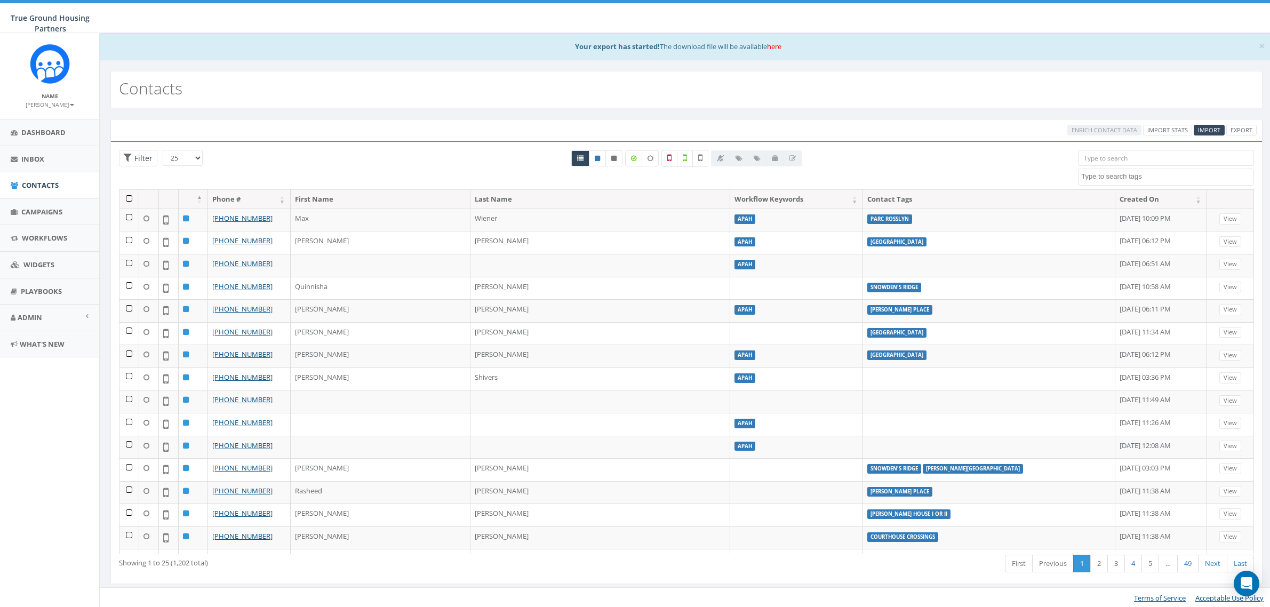
select select
click at [781, 48] on link "here" at bounding box center [774, 47] width 14 height 10
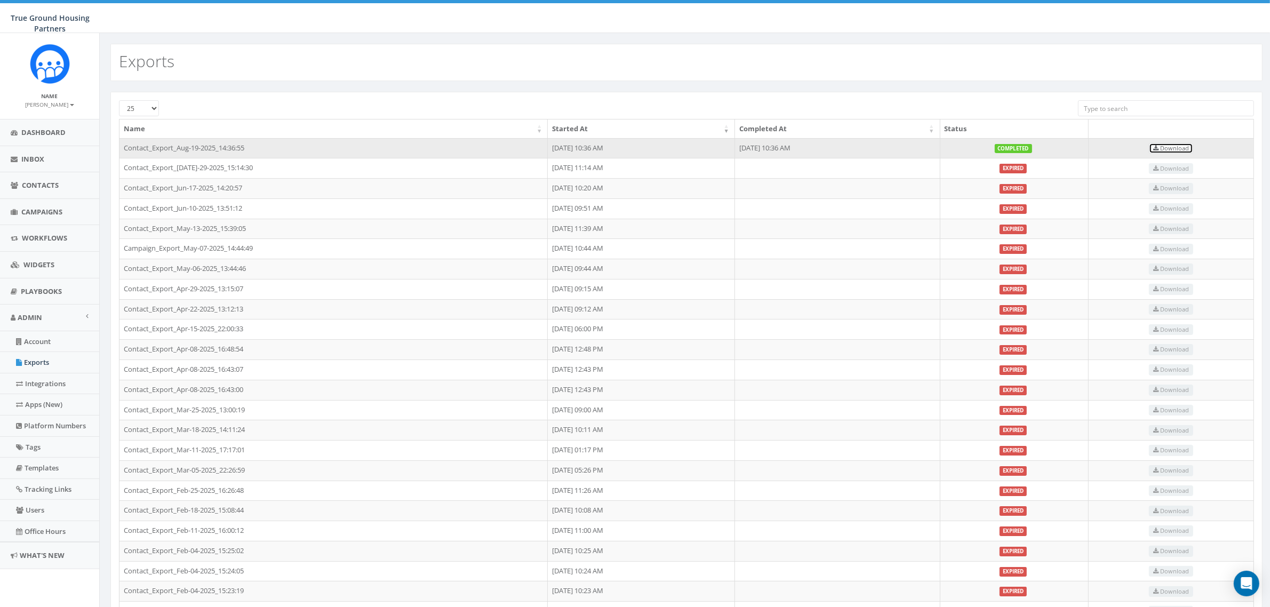
click at [1168, 145] on span "Download" at bounding box center [1171, 148] width 36 height 8
